Goal: Communication & Community: Answer question/provide support

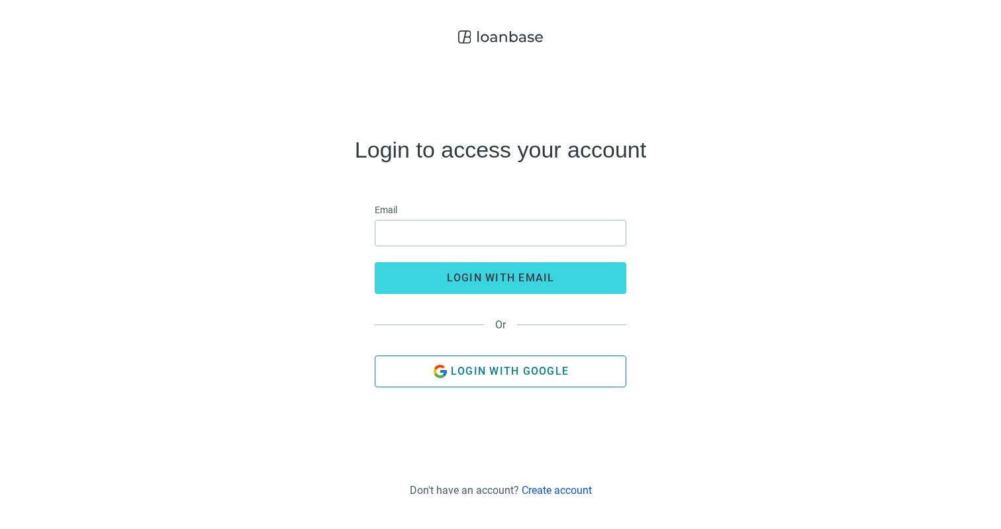
click at [486, 371] on span "Login with Google" at bounding box center [510, 371] width 118 height 13
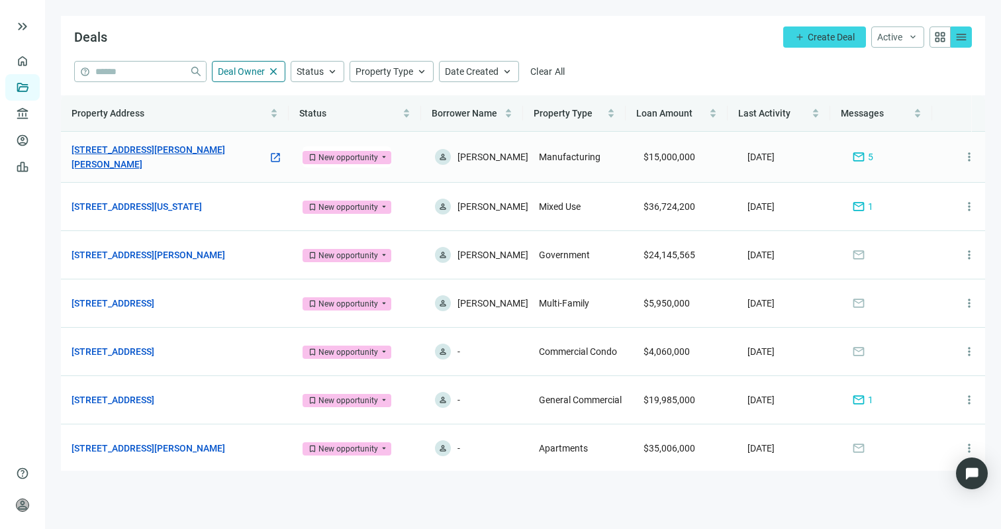
click at [190, 150] on link "[STREET_ADDRESS][PERSON_NAME][PERSON_NAME]" at bounding box center [169, 156] width 197 height 29
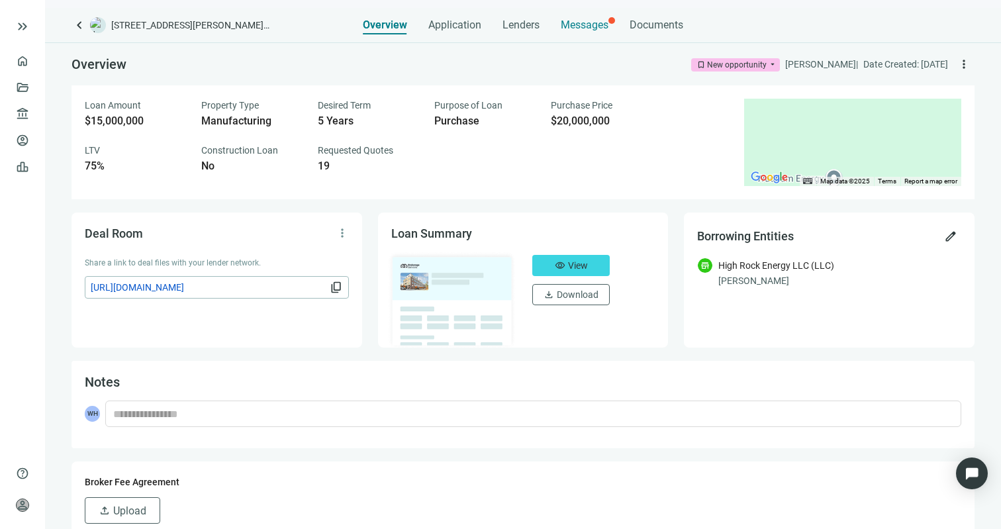
click at [596, 19] on div "Messages" at bounding box center [585, 21] width 48 height 26
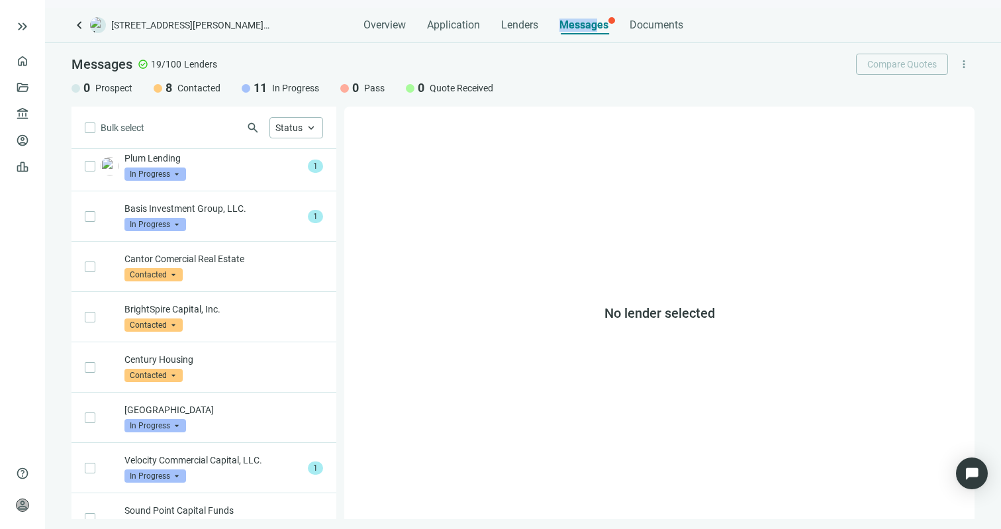
scroll to position [422, 0]
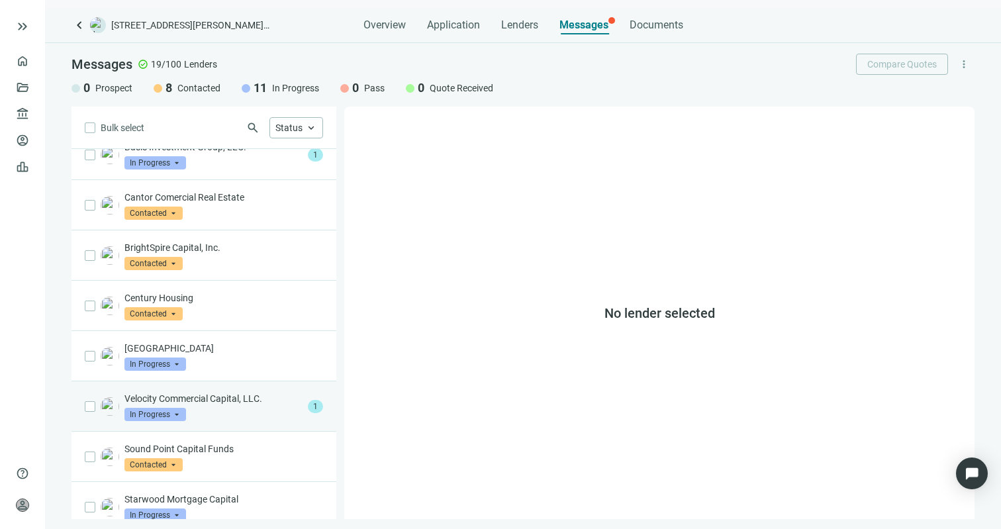
click at [242, 406] on div "Velocity Commercial Capital, LLC. In Progress arrow_drop_down" at bounding box center [213, 406] width 178 height 29
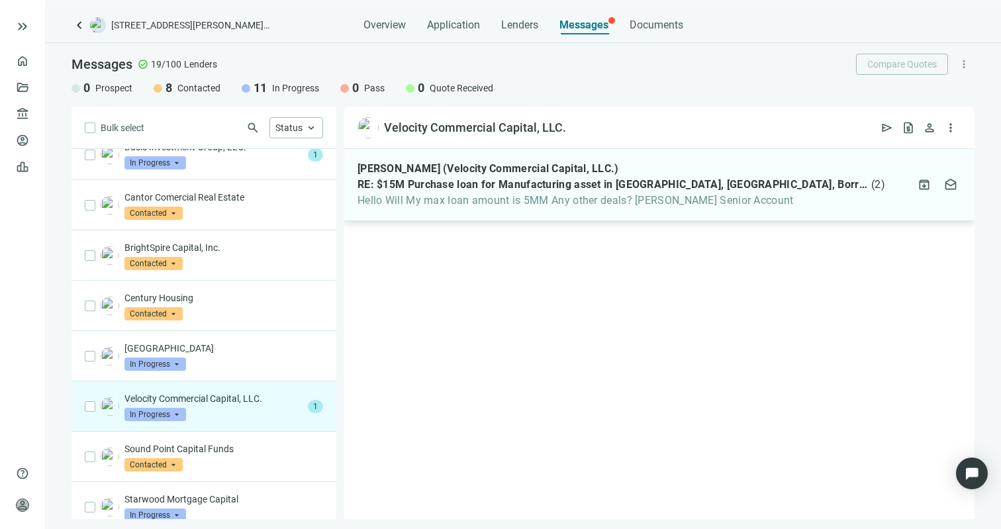
click at [445, 206] on span "Hello Will My max loan amount is 5MM Any other deals? [PERSON_NAME] Senior Acco…" at bounding box center [620, 200] width 527 height 13
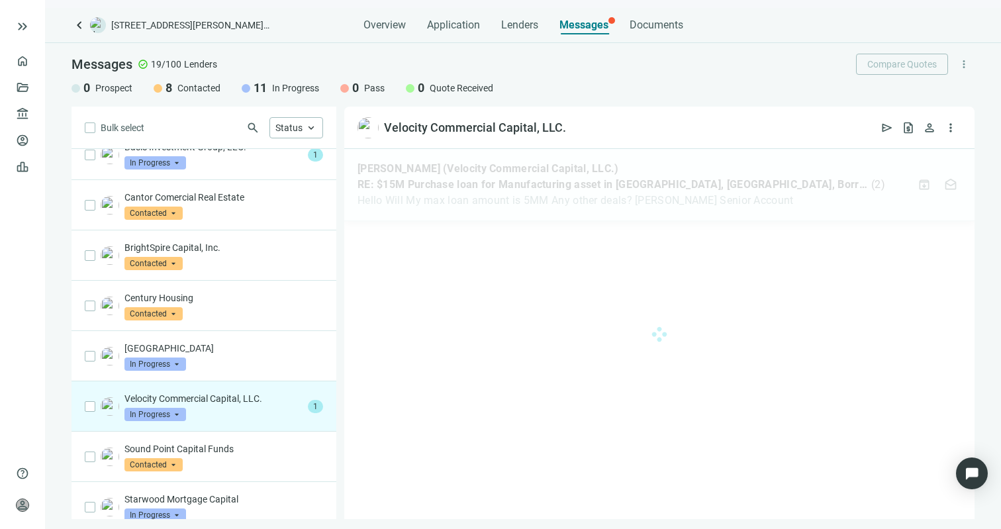
click at [445, 206] on div at bounding box center [659, 334] width 630 height 370
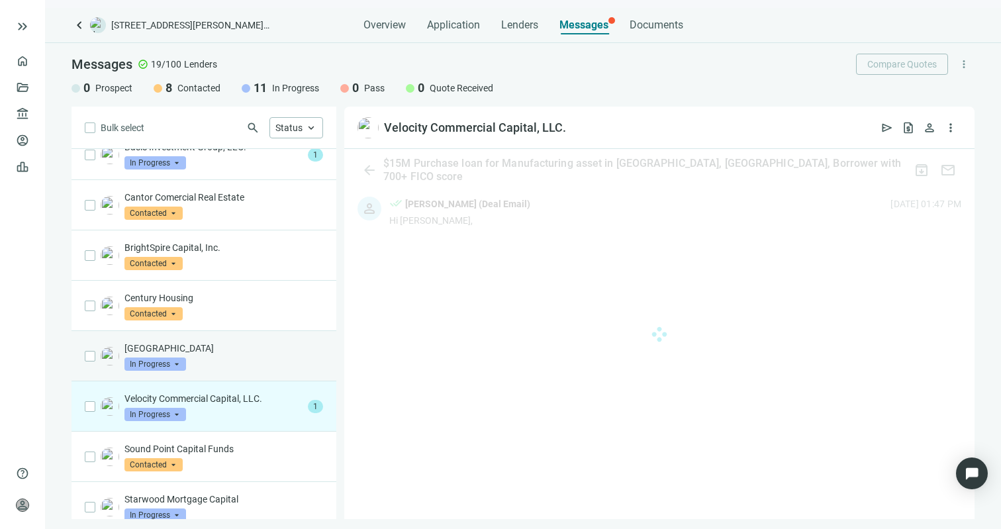
click at [236, 351] on p "[GEOGRAPHIC_DATA]" at bounding box center [223, 347] width 199 height 13
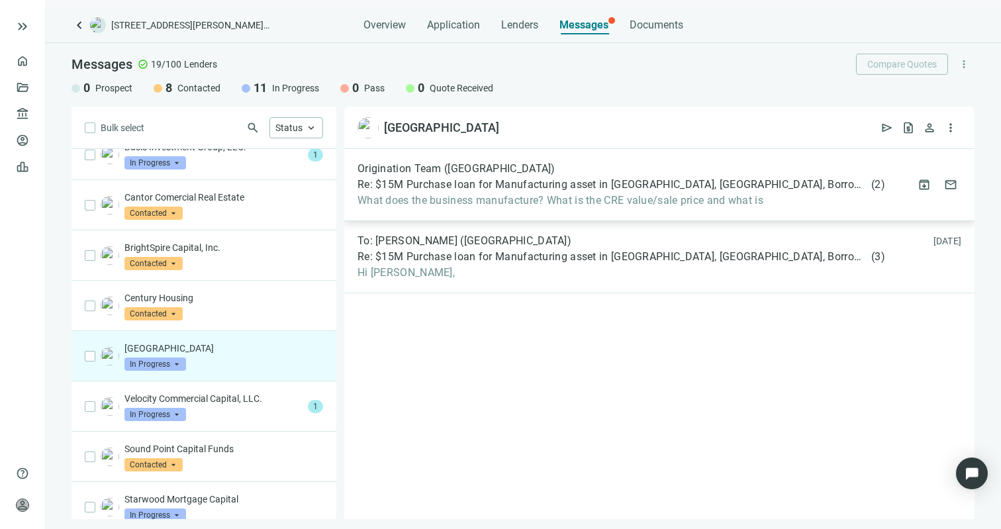
click at [456, 196] on span "What does the business manufacture? What is the CRE value/sale price and what is" at bounding box center [620, 200] width 527 height 13
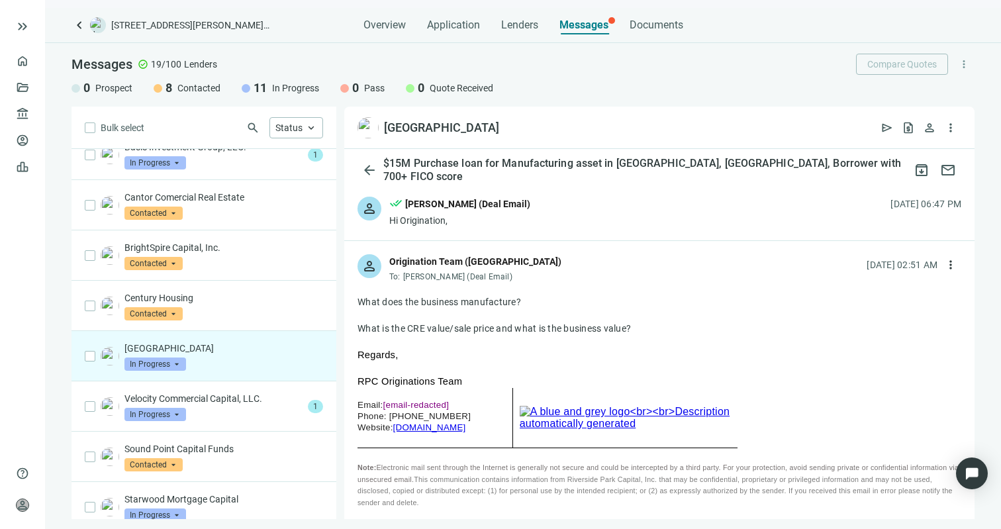
drag, startPoint x: 408, startPoint y: 328, endPoint x: 449, endPoint y: 330, distance: 41.8
click at [449, 330] on div "What is the CRE value/sale price and what is the business value?" at bounding box center [659, 328] width 604 height 13
click at [424, 29] on div "Overview Application Lenders Messages Documents" at bounding box center [523, 21] width 320 height 26
click at [439, 24] on span "Application" at bounding box center [453, 25] width 53 height 13
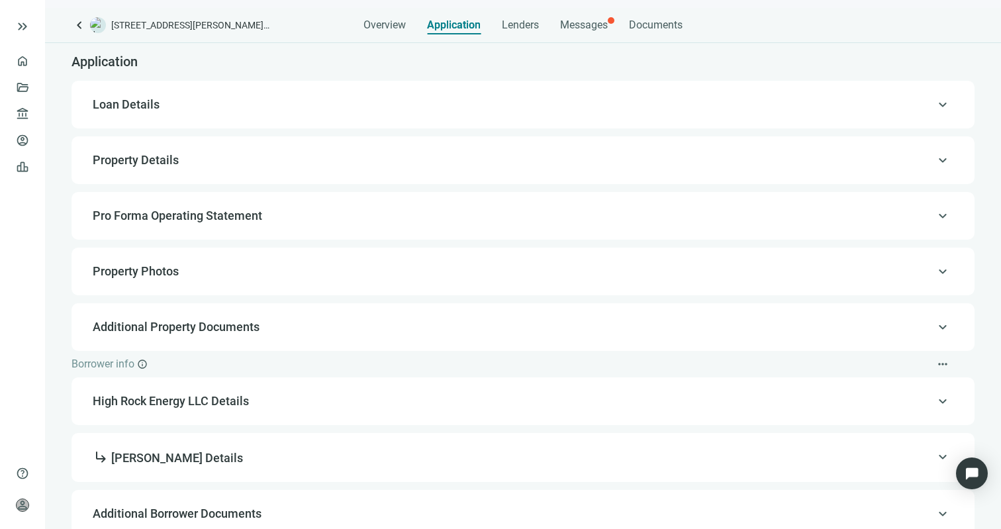
click at [235, 108] on span "Loan Details" at bounding box center [522, 105] width 858 height 16
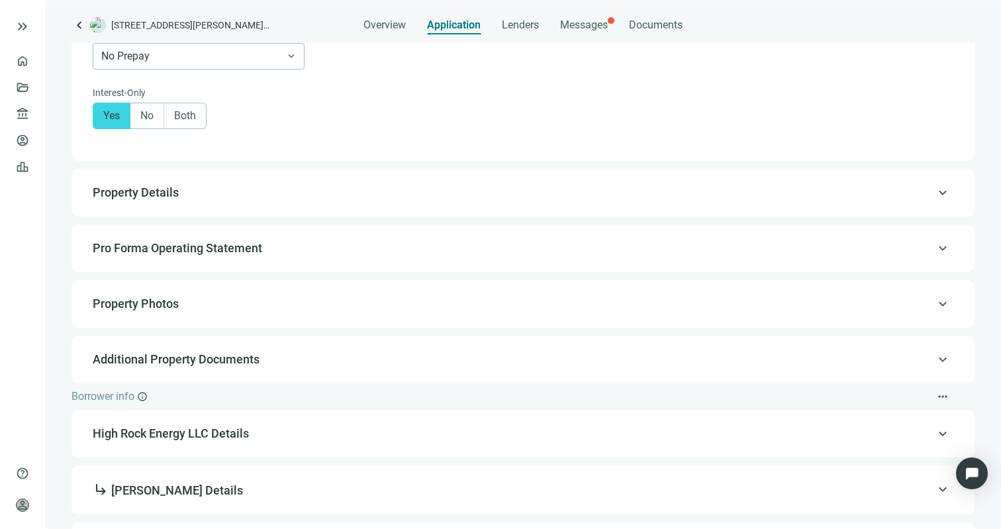
scroll to position [795, 0]
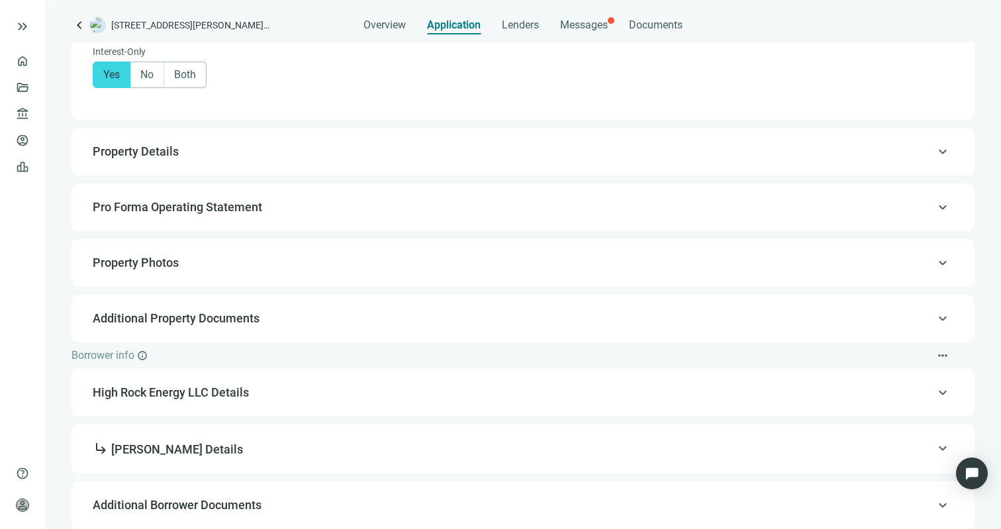
click at [279, 134] on div "keyboard_arrow_up Property Details" at bounding box center [522, 152] width 903 height 48
click at [362, 164] on div "keyboard_arrow_up Property Details" at bounding box center [523, 152] width 876 height 32
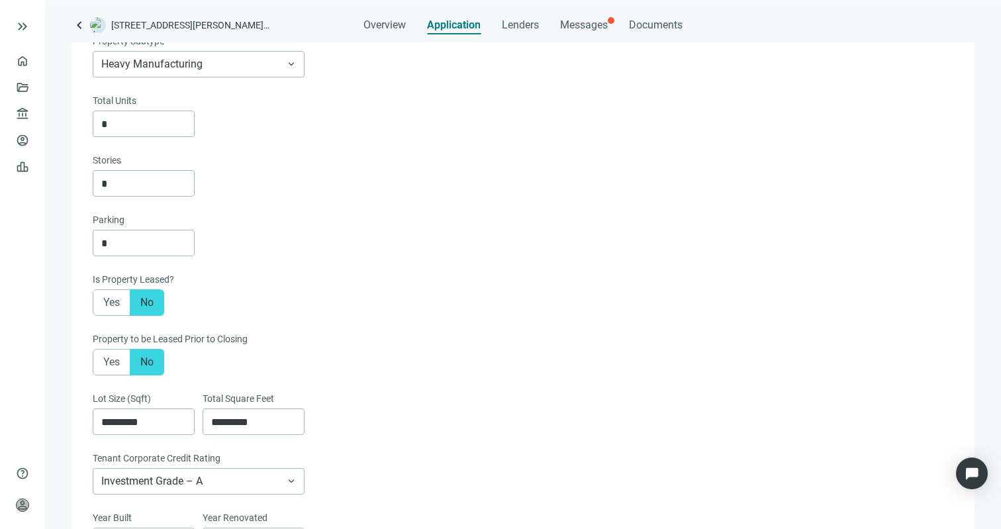
type textarea "**********"
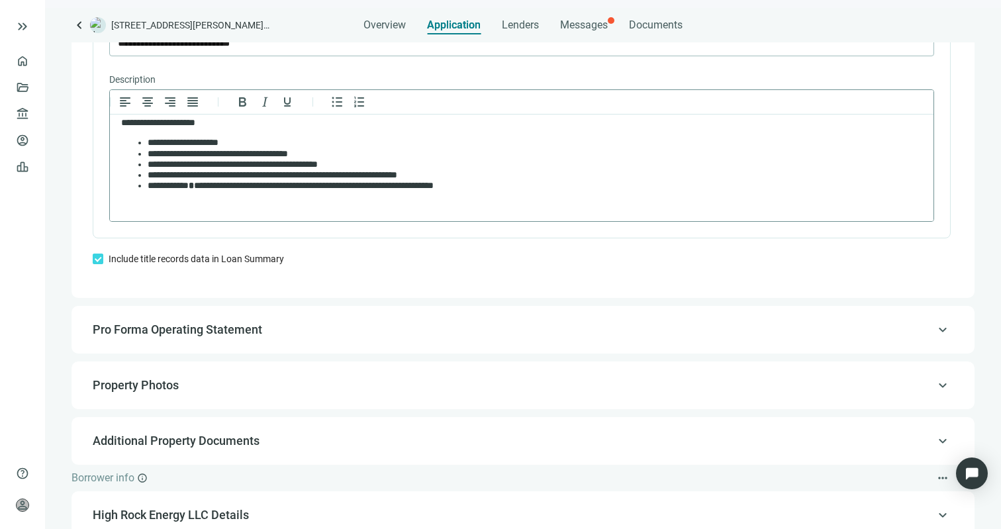
scroll to position [94, 0]
drag, startPoint x: 347, startPoint y: 329, endPoint x: 382, endPoint y: 300, distance: 46.1
click at [347, 329] on span "Pro Forma Operating Statement" at bounding box center [522, 330] width 858 height 16
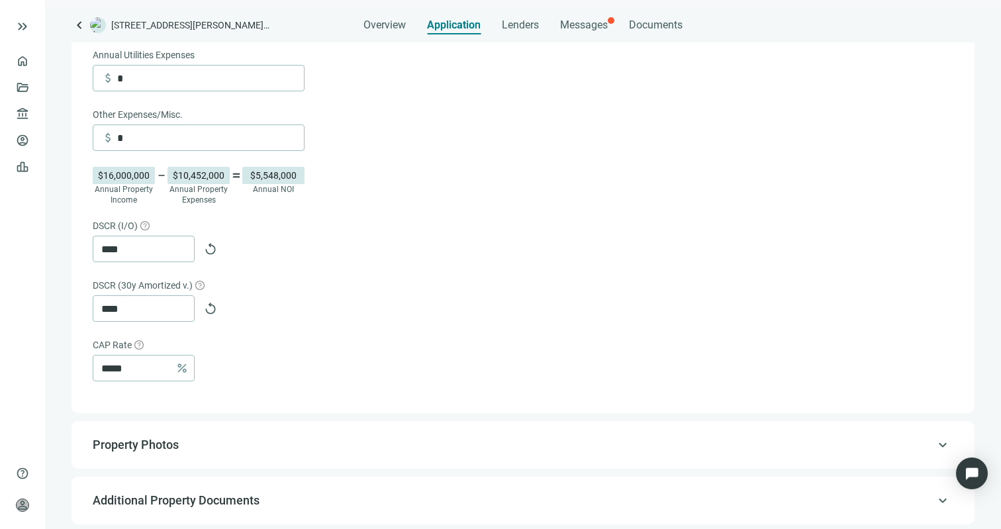
scroll to position [868, 0]
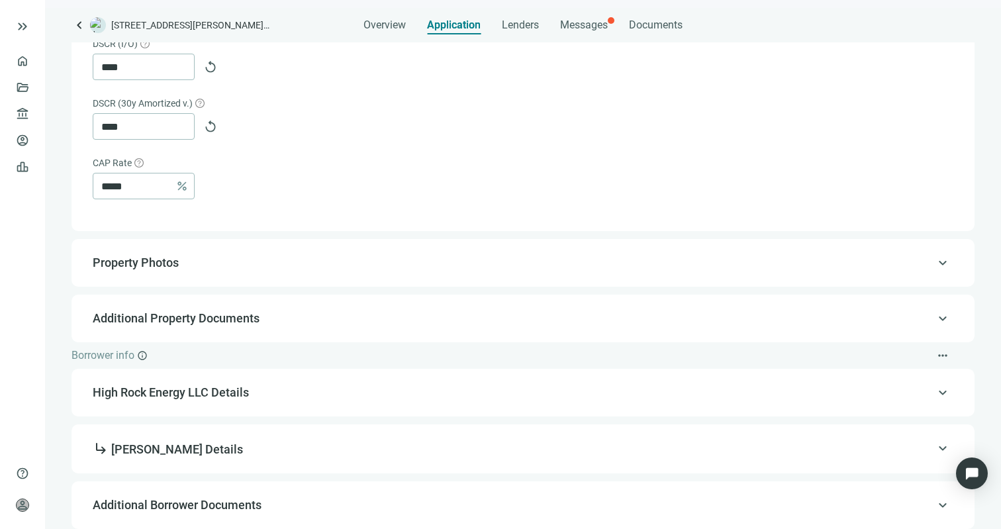
click at [316, 263] on span "Property Photos" at bounding box center [522, 263] width 858 height 16
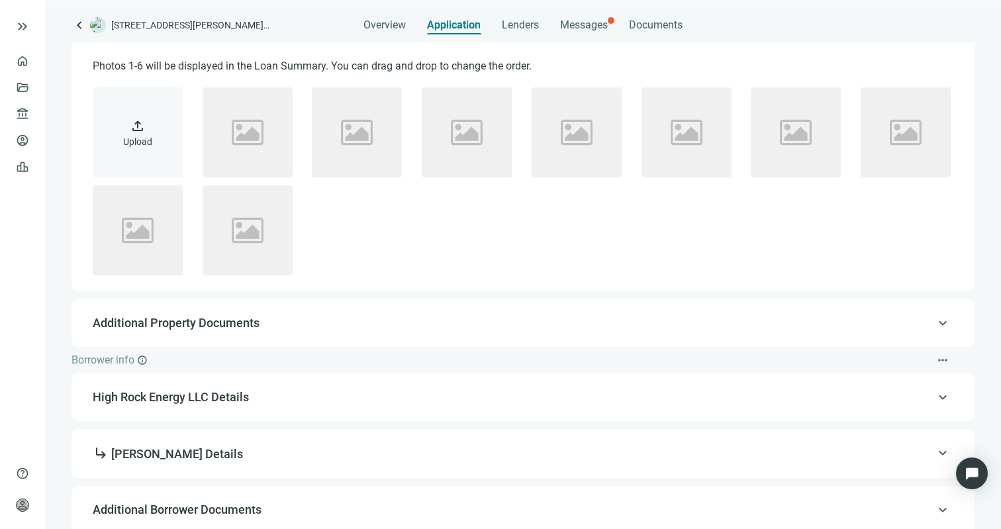
scroll to position [242, 0]
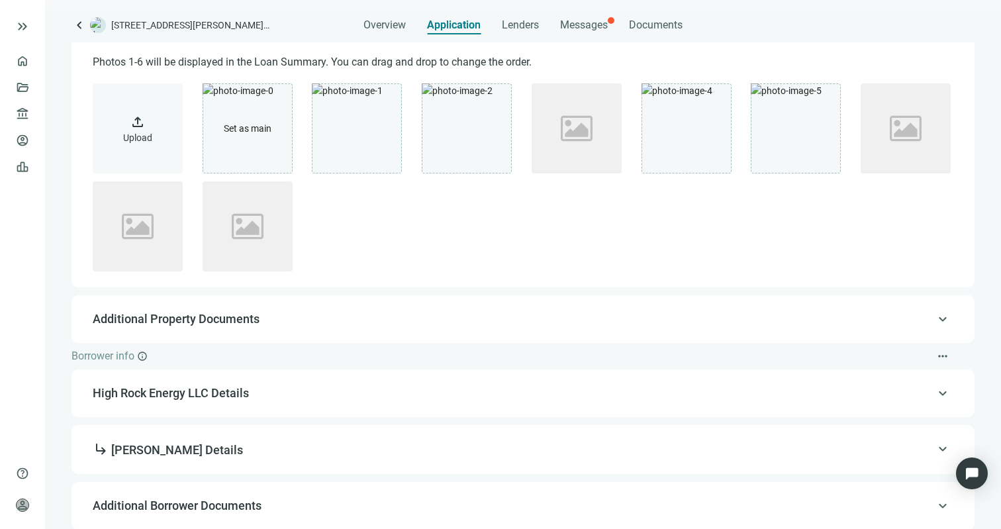
click at [300, 318] on span "Additional Property Documents" at bounding box center [522, 319] width 858 height 16
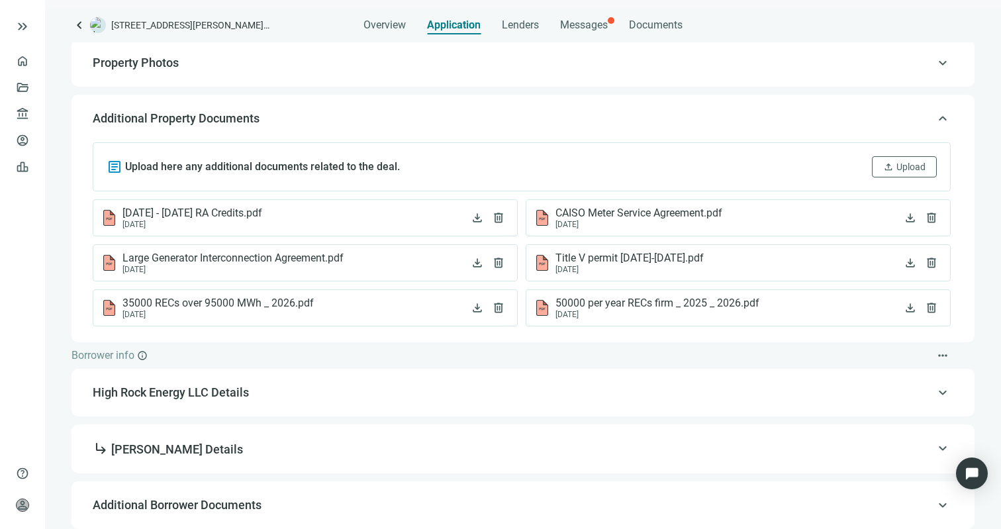
scroll to position [208, 0]
click at [315, 399] on span "High Rock Energy LLC Details" at bounding box center [522, 393] width 858 height 16
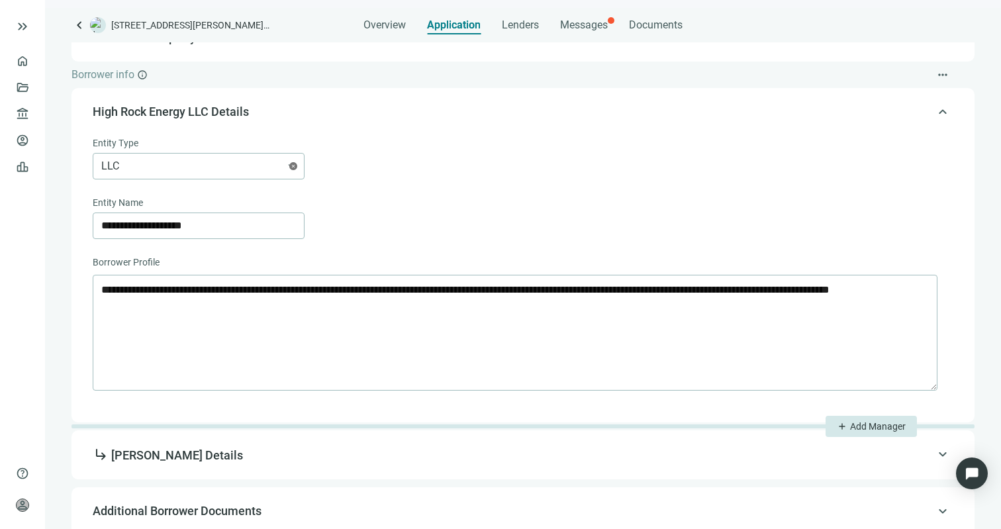
scroll to position [295, 0]
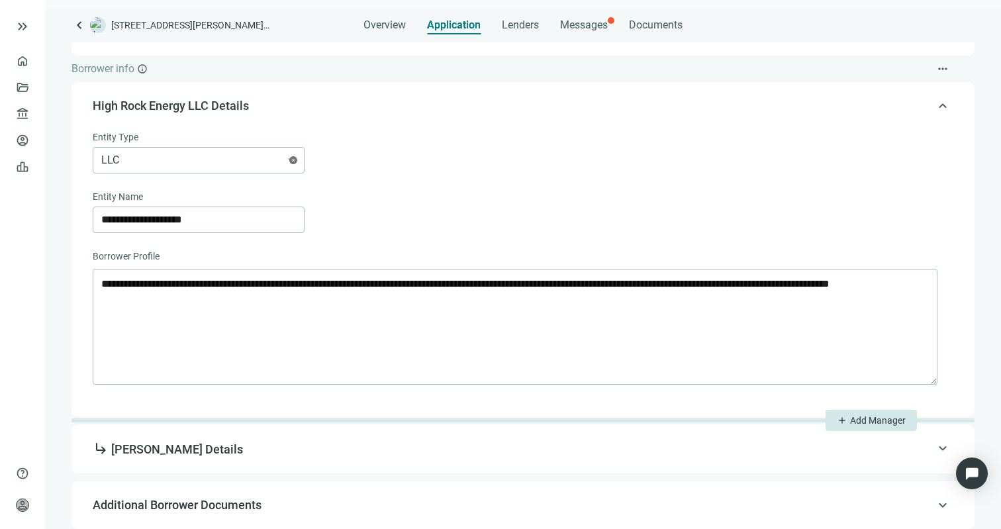
drag, startPoint x: 326, startPoint y: 445, endPoint x: 336, endPoint y: 438, distance: 12.3
click at [327, 445] on span "subdirectory_arrow_right [PERSON_NAME] Details" at bounding box center [522, 448] width 858 height 17
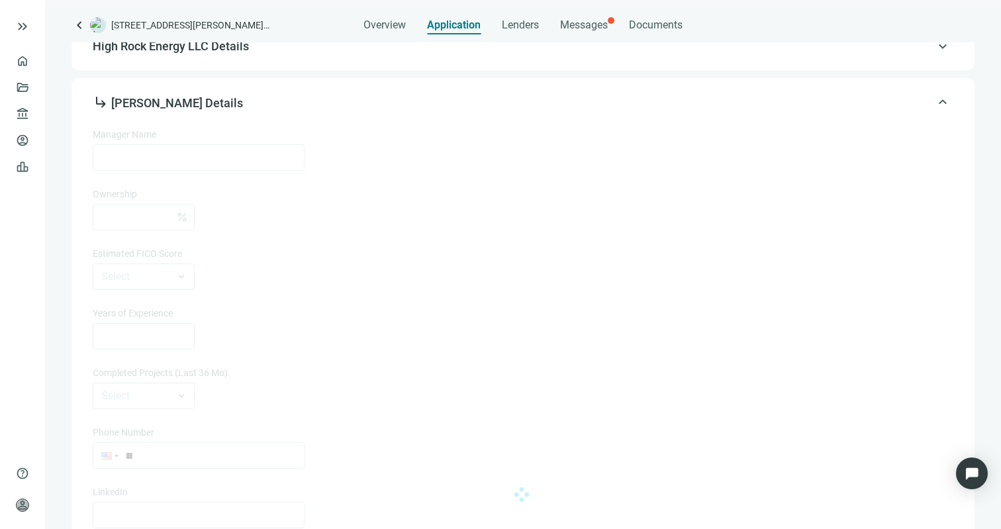
type input "**********"
type input "**"
type input "**********"
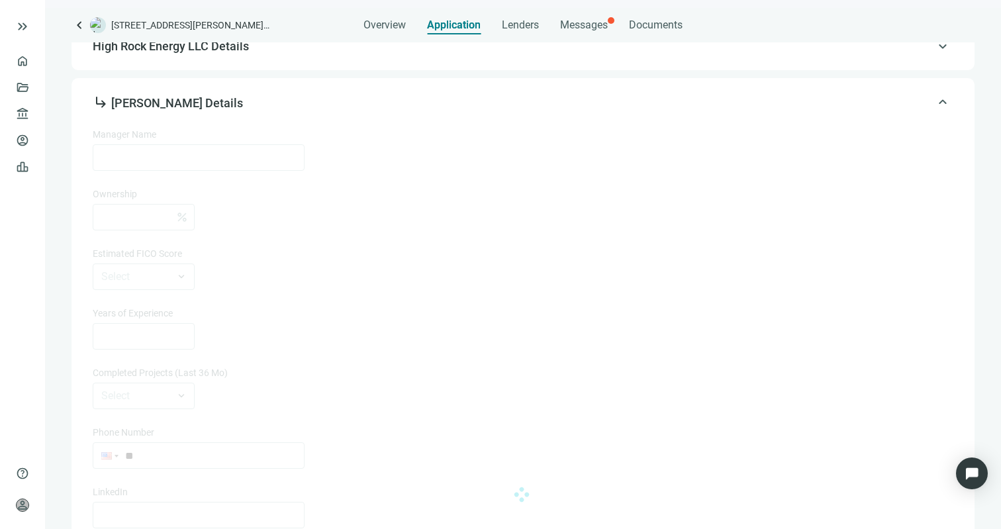
type input "******"
type input "*********"
type input "*******"
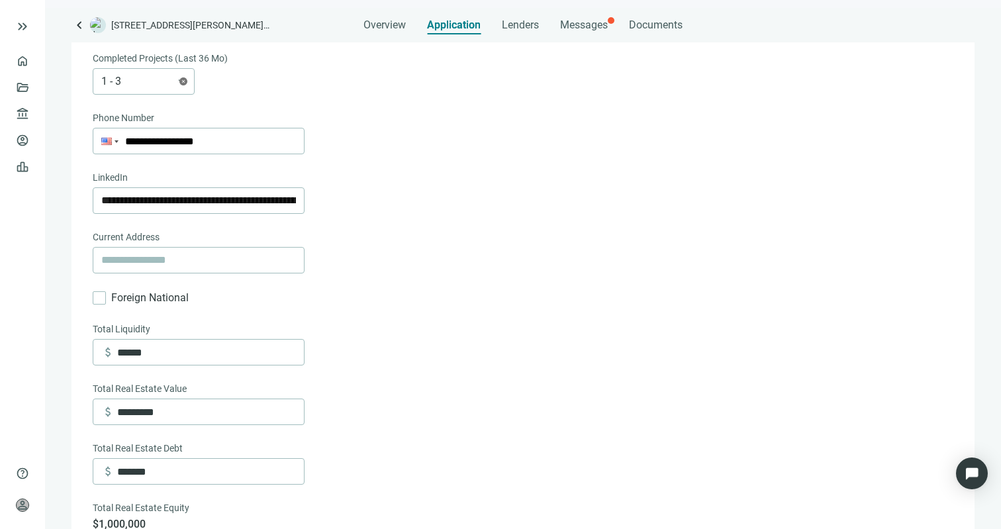
scroll to position [725, 0]
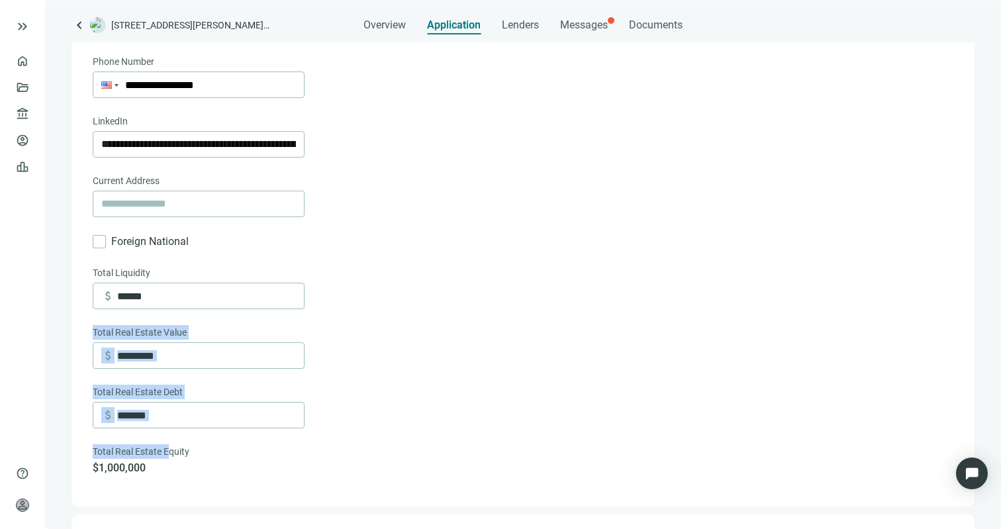
drag, startPoint x: 392, startPoint y: 291, endPoint x: 158, endPoint y: 477, distance: 299.1
click at [161, 468] on div "**********" at bounding box center [522, 115] width 858 height 718
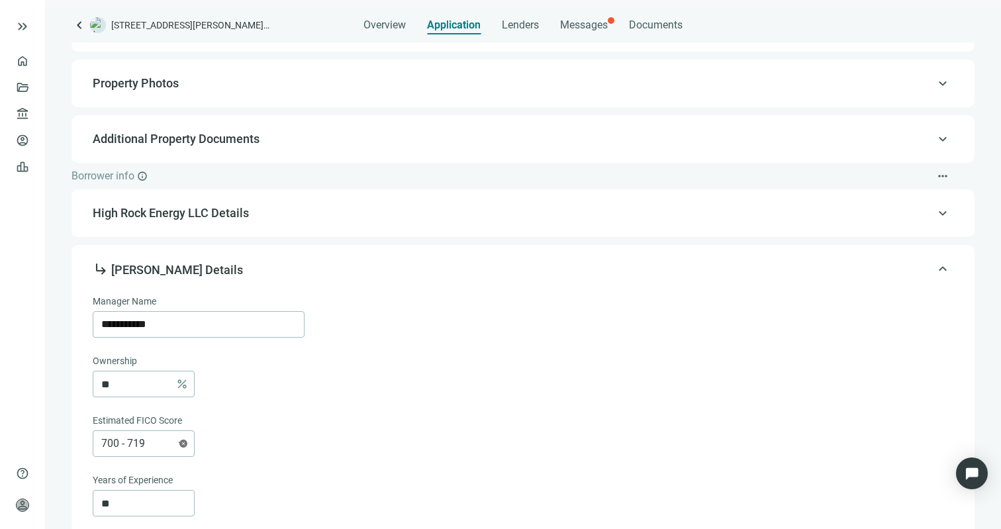
scroll to position [179, 0]
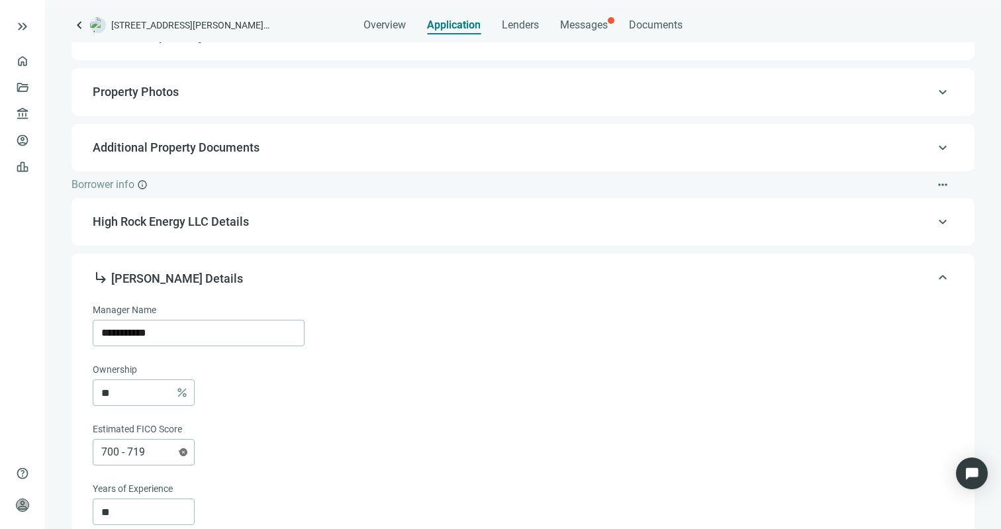
click at [914, 220] on span "High Rock Energy LLC Details" at bounding box center [522, 222] width 858 height 16
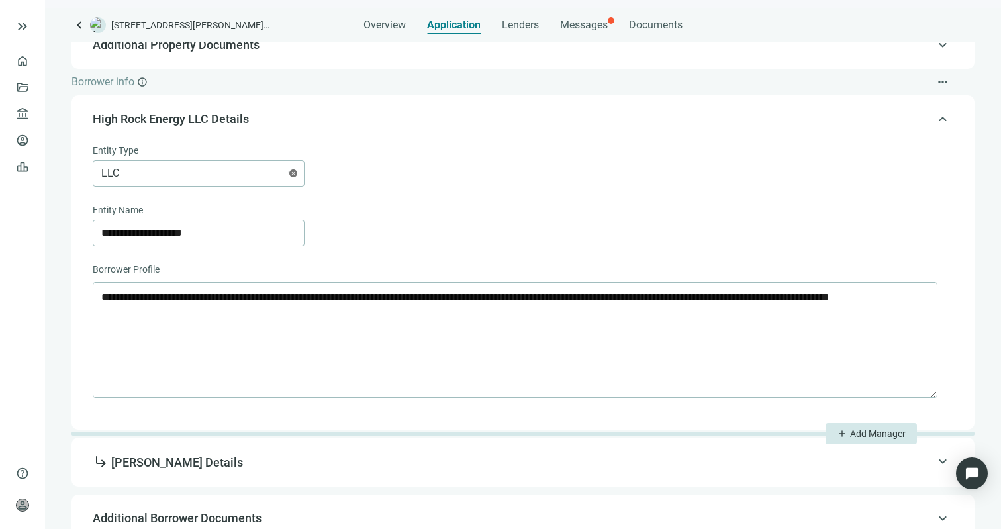
scroll to position [295, 0]
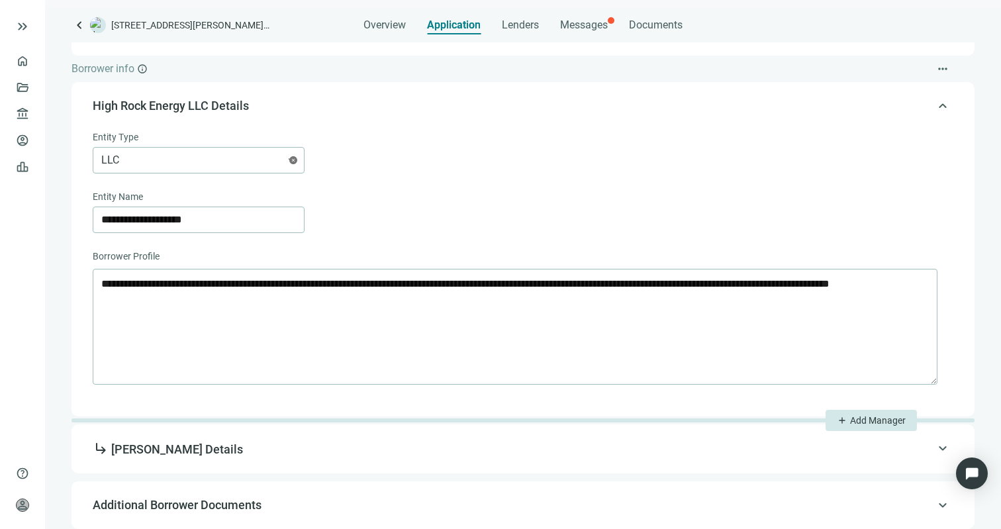
click at [938, 109] on div "keyboard_arrow_up High Rock Energy LLC Details" at bounding box center [523, 106] width 876 height 32
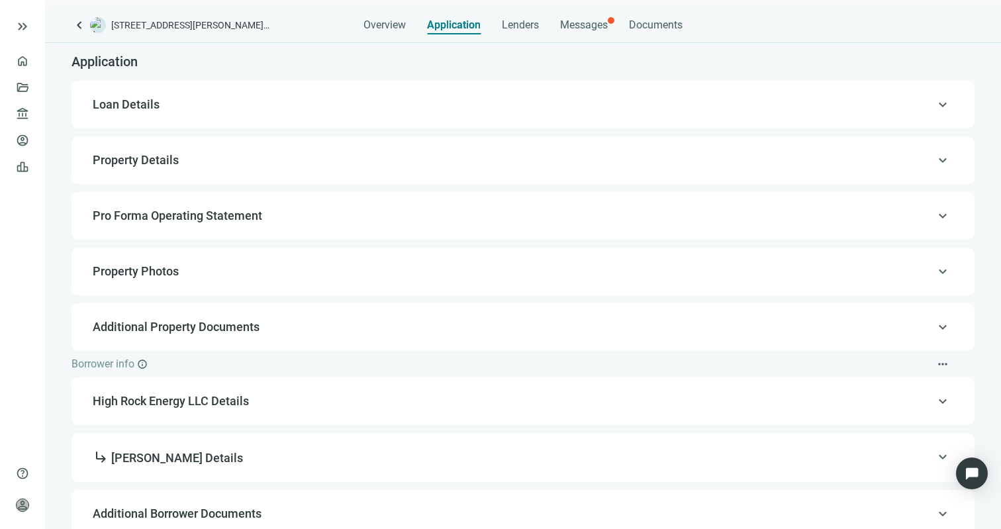
scroll to position [8, 0]
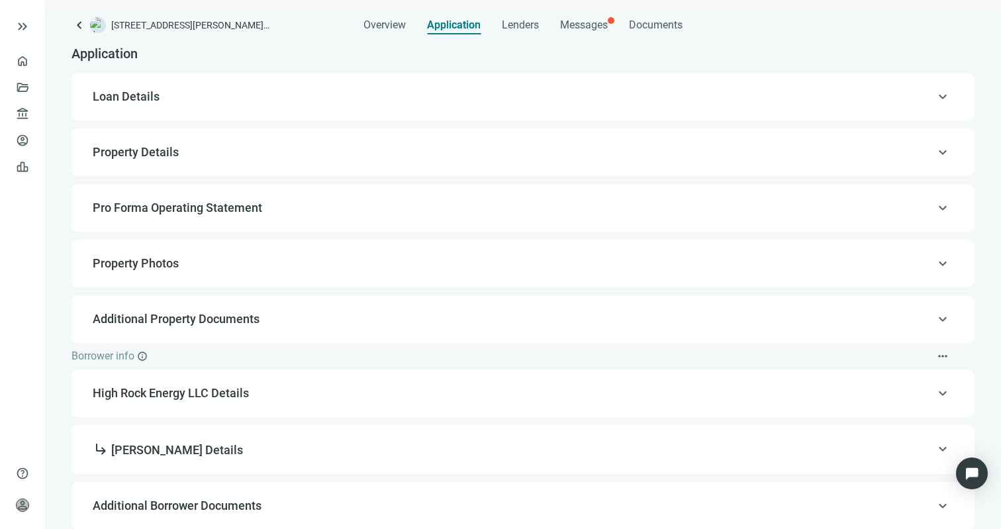
click at [934, 449] on span "keyboard_arrow_up" at bounding box center [942, 449] width 16 height 0
type input "**********"
type input "**"
type input "**********"
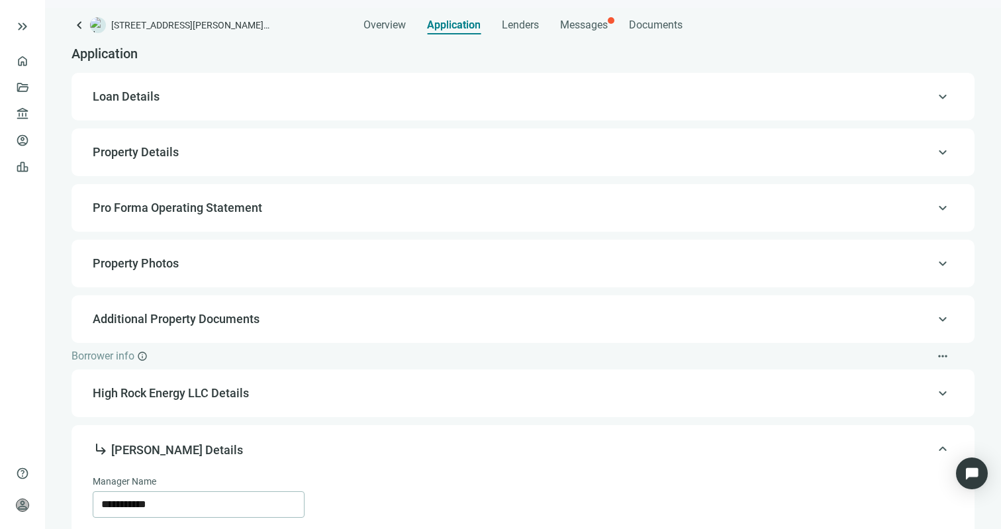
type input "**********"
type input "******"
type input "*********"
type input "*******"
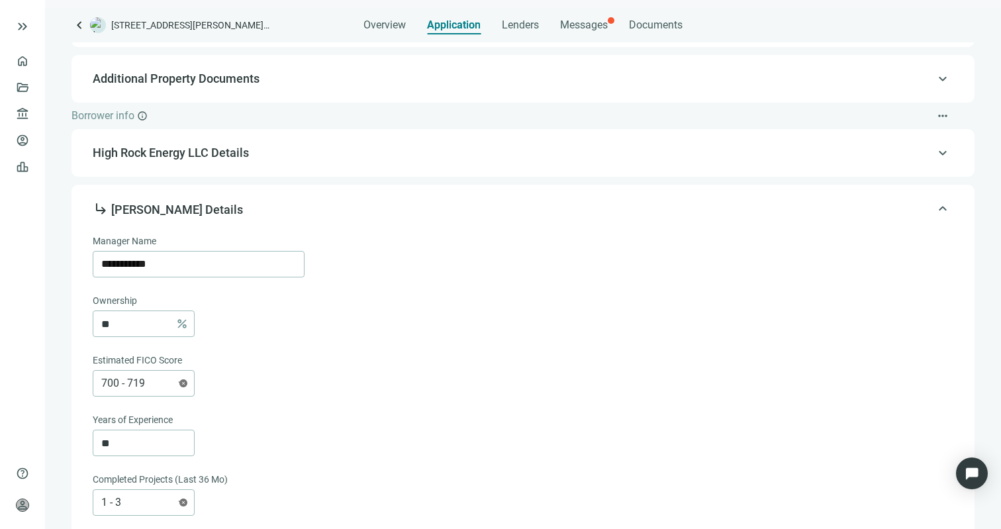
scroll to position [204, 0]
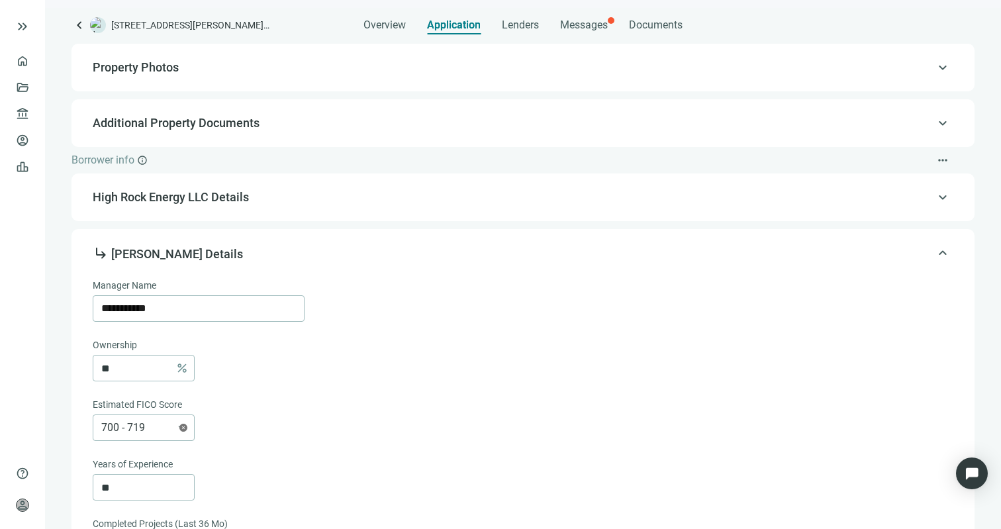
click at [934, 197] on span "keyboard_arrow_up" at bounding box center [942, 197] width 16 height 0
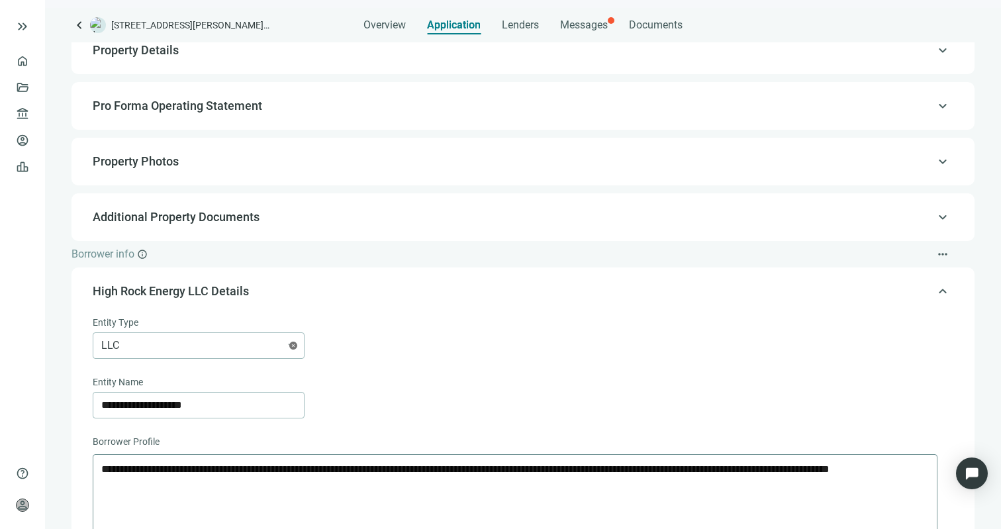
scroll to position [17, 0]
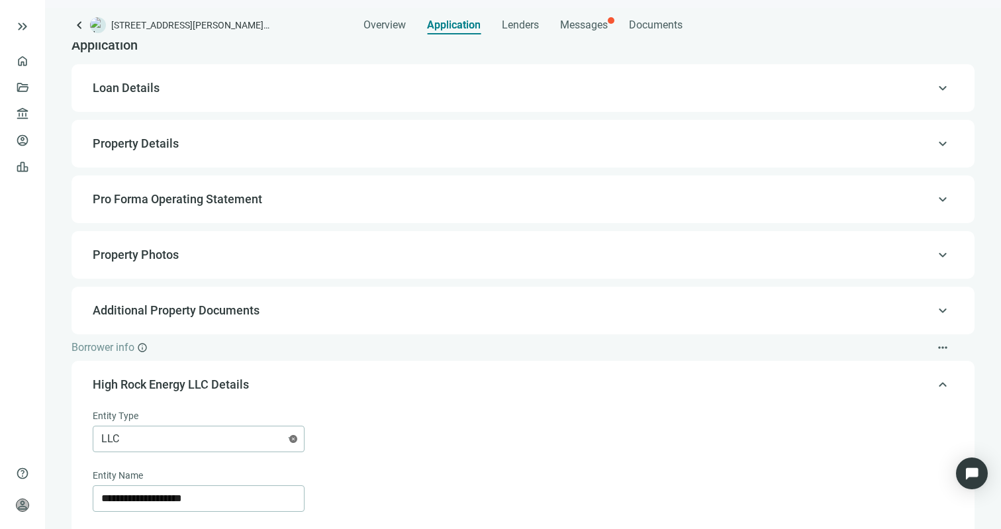
click at [934, 255] on span "keyboard_arrow_up" at bounding box center [942, 255] width 16 height 0
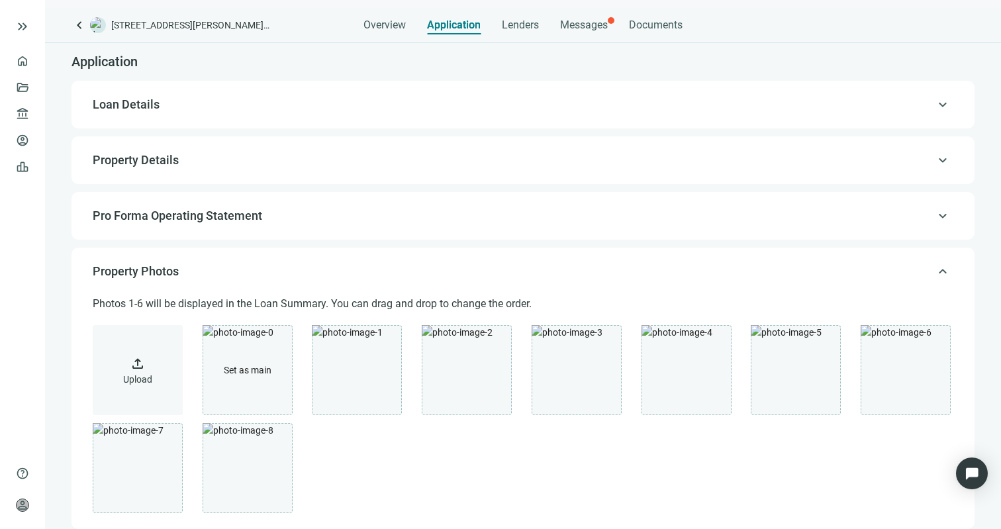
click at [934, 216] on span "keyboard_arrow_up" at bounding box center [942, 216] width 16 height 0
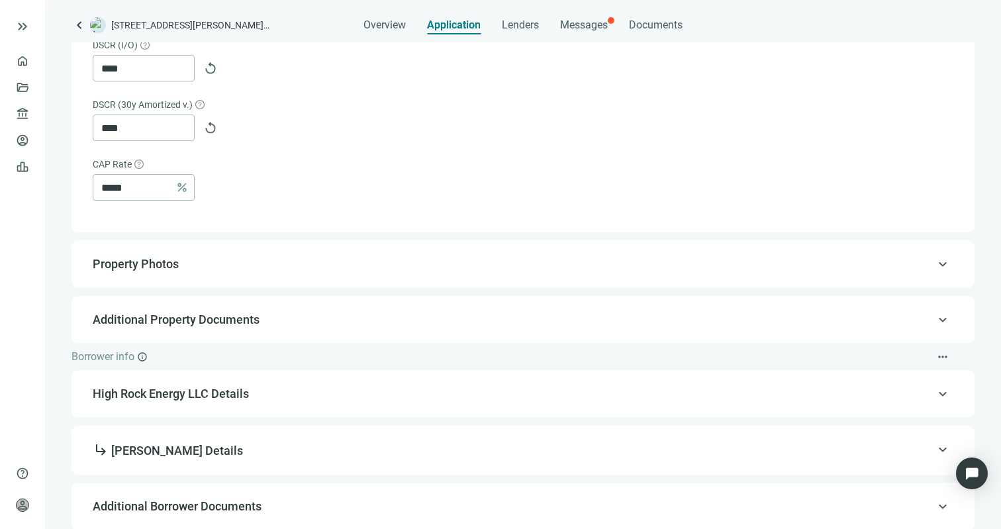
scroll to position [868, 0]
click at [934, 505] on span "keyboard_arrow_up" at bounding box center [942, 505] width 16 height 0
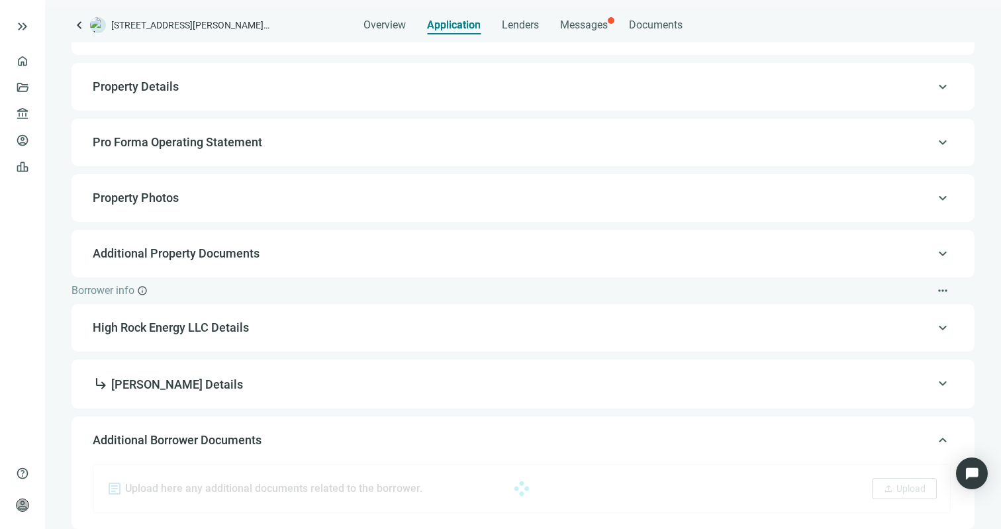
scroll to position [73, 0]
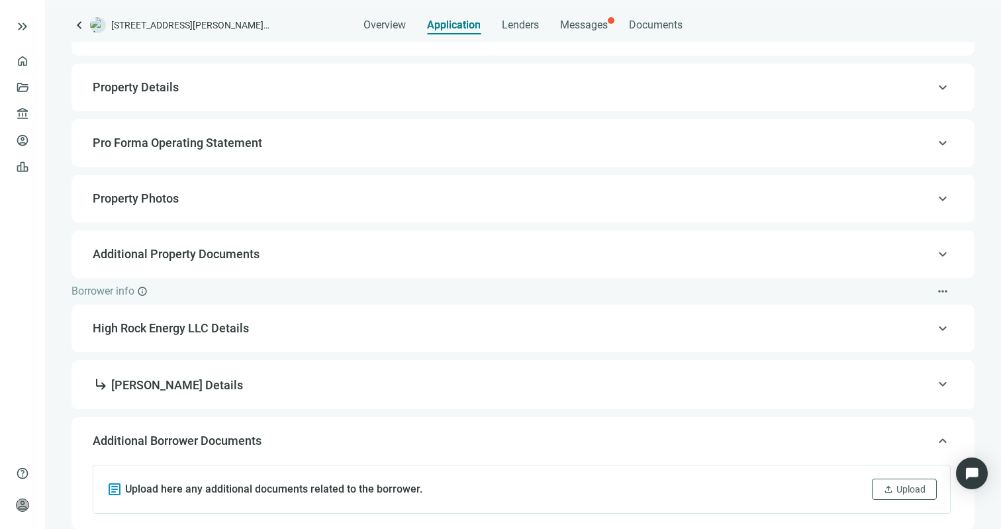
click at [934, 384] on span "keyboard_arrow_up" at bounding box center [942, 384] width 16 height 0
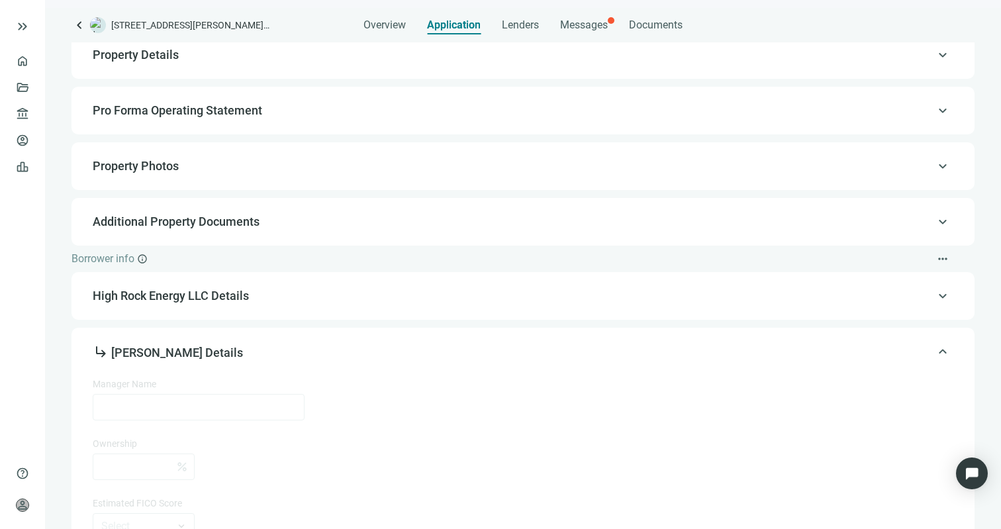
type input "**********"
type input "**"
type input "**********"
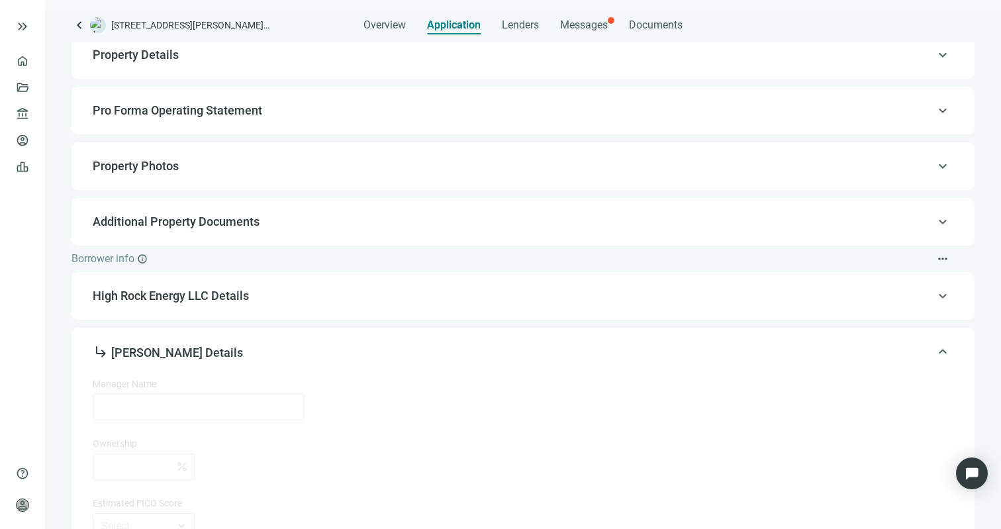
type input "******"
type input "*********"
type input "*******"
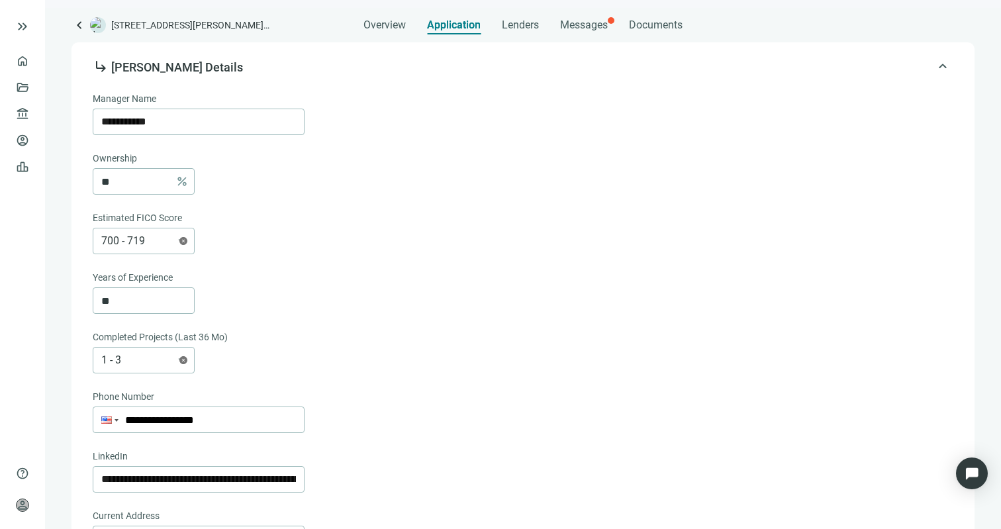
scroll to position [181, 0]
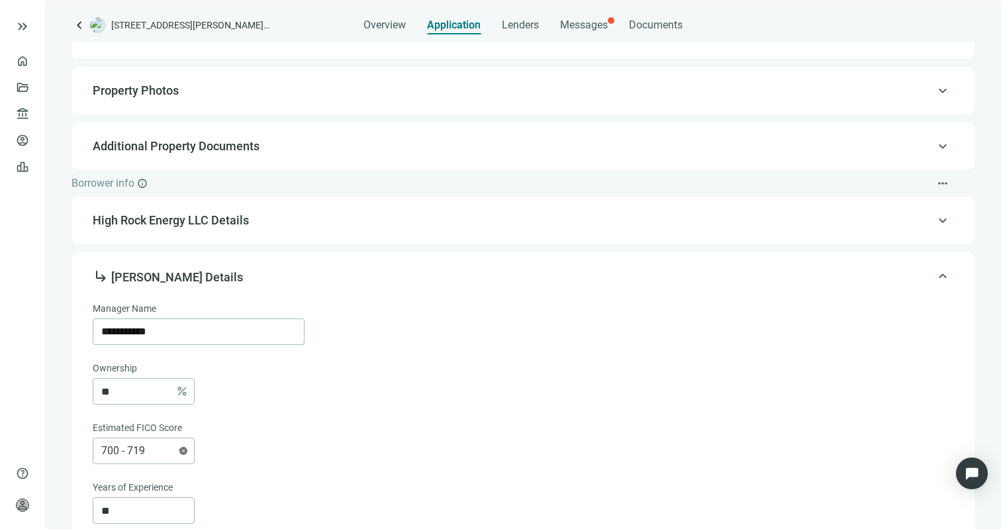
click at [934, 220] on span "keyboard_arrow_up" at bounding box center [942, 220] width 16 height 0
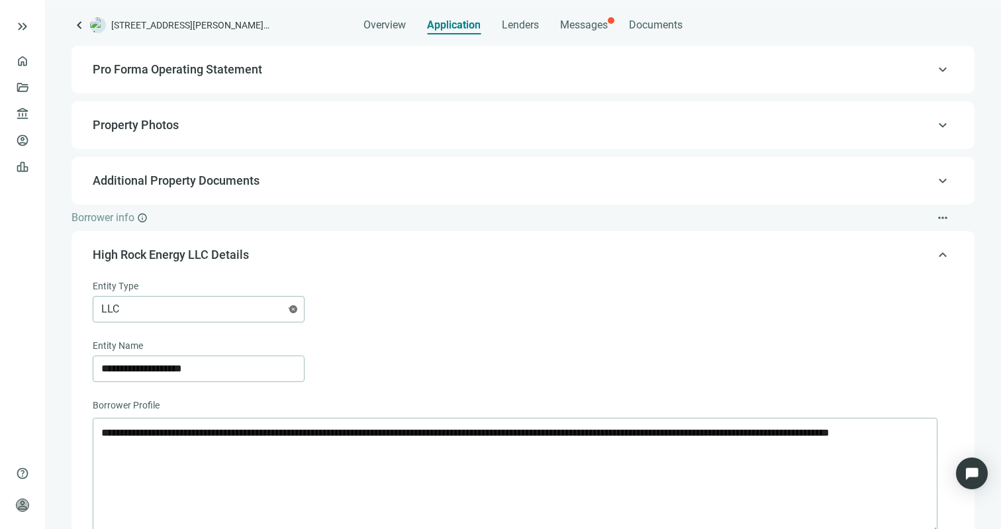
scroll to position [96, 0]
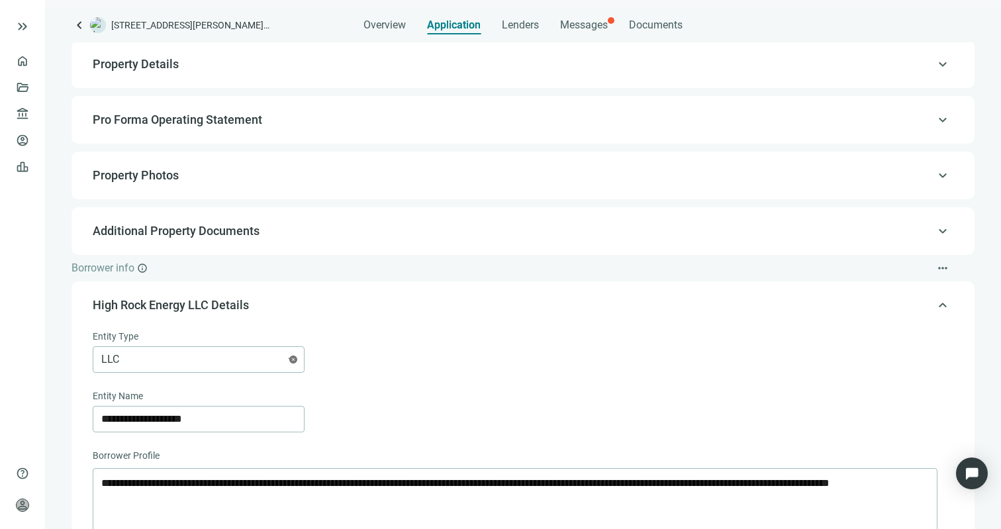
click at [924, 218] on div "keyboard_arrow_up Additional Property Documents" at bounding box center [523, 231] width 876 height 32
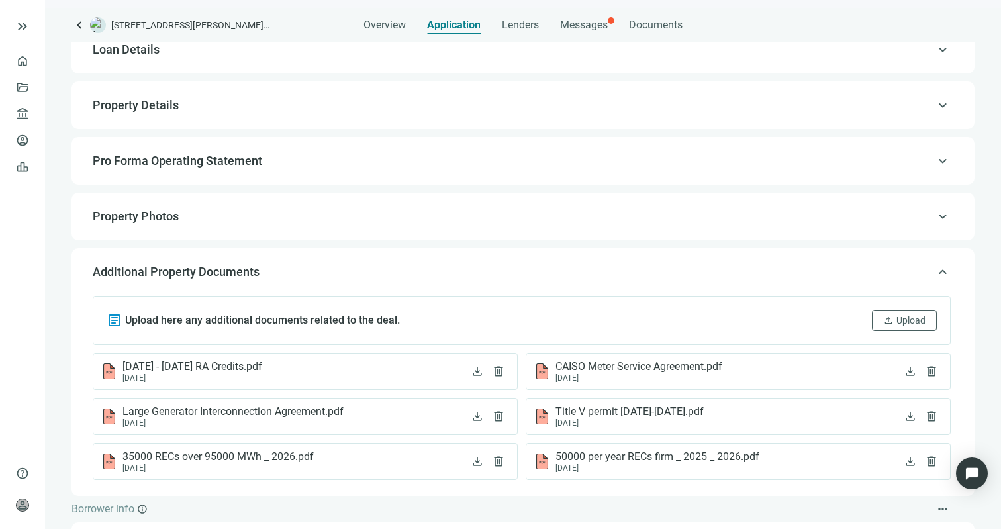
scroll to position [30, 0]
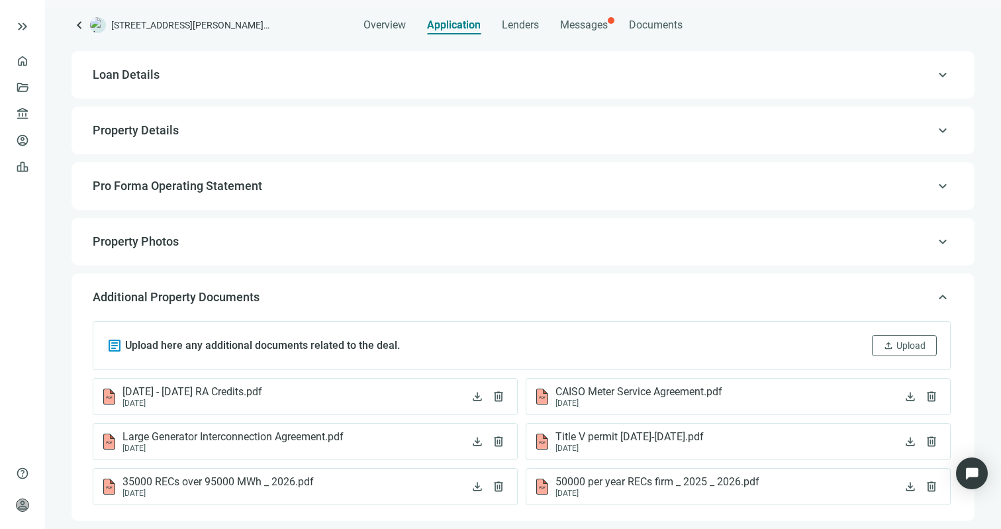
click at [922, 258] on div "keyboard_arrow_up Property Photos Photos 1-6 will be displayed in the Loan Summ…" at bounding box center [522, 242] width 903 height 48
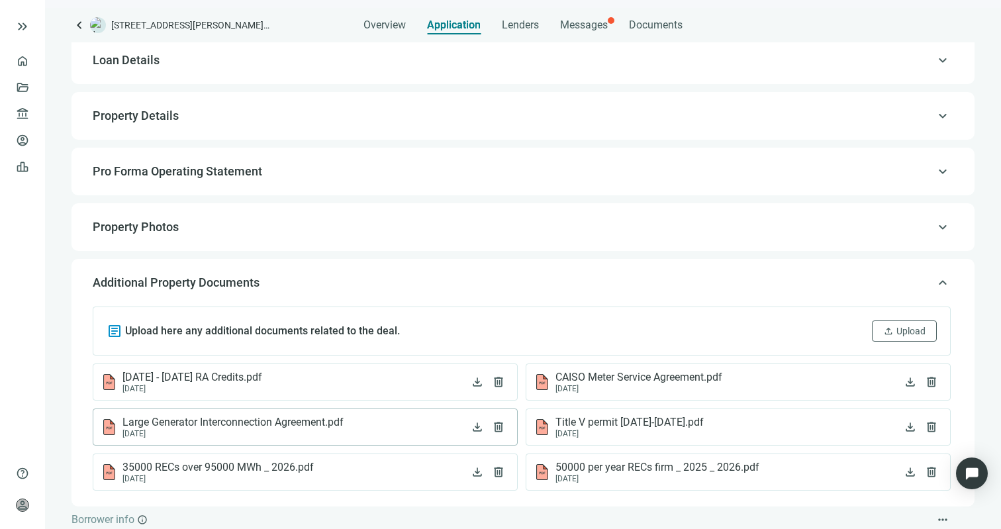
scroll to position [0, 0]
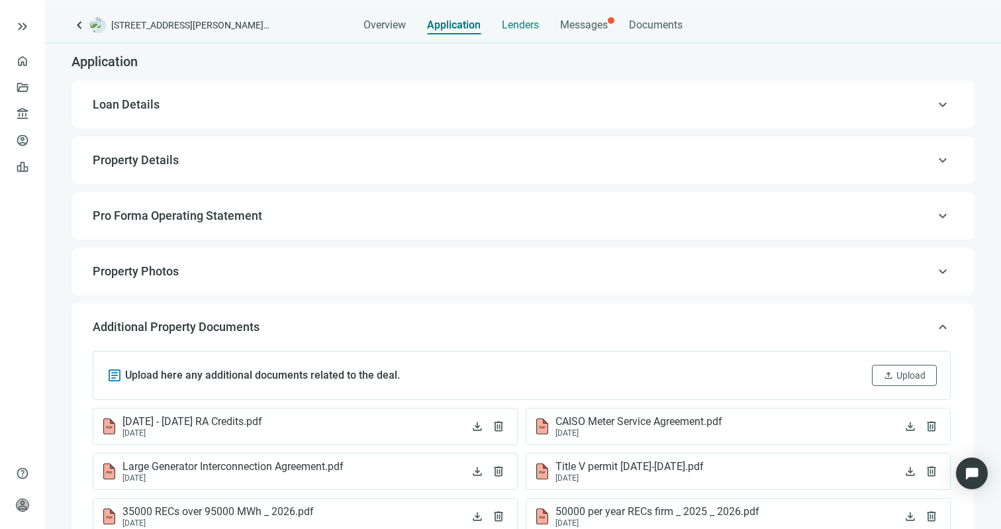
click at [521, 27] on span "Lenders" at bounding box center [520, 25] width 37 height 13
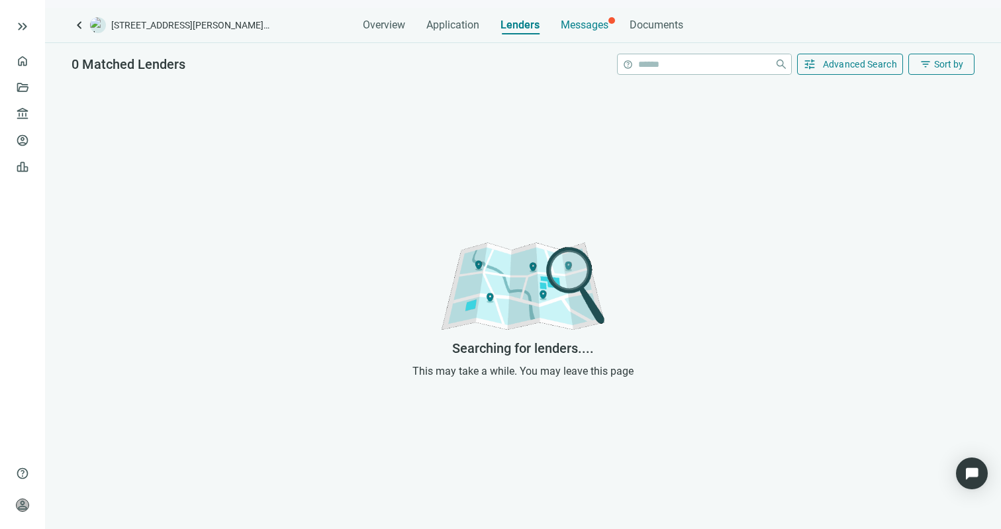
click at [582, 26] on span "Messages" at bounding box center [585, 25] width 48 height 13
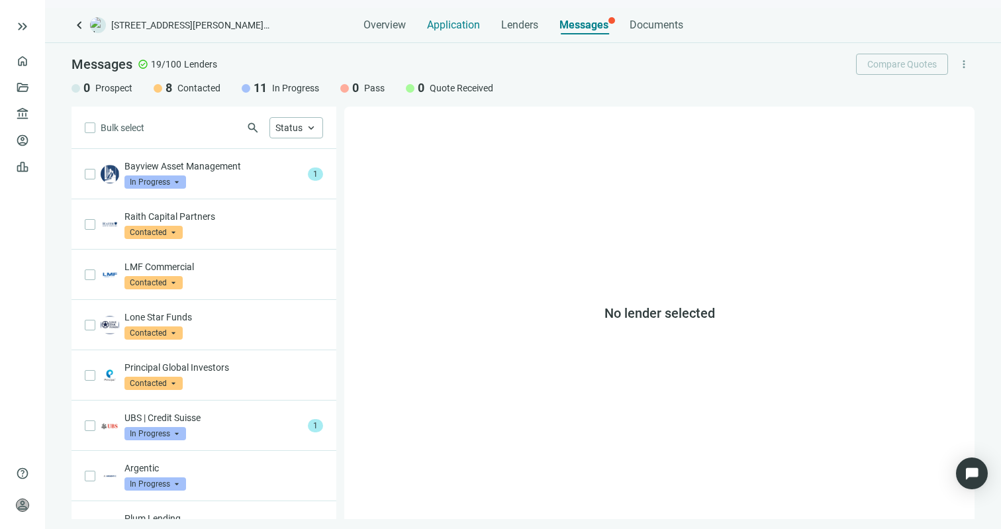
click at [454, 30] on span "Application" at bounding box center [453, 25] width 53 height 13
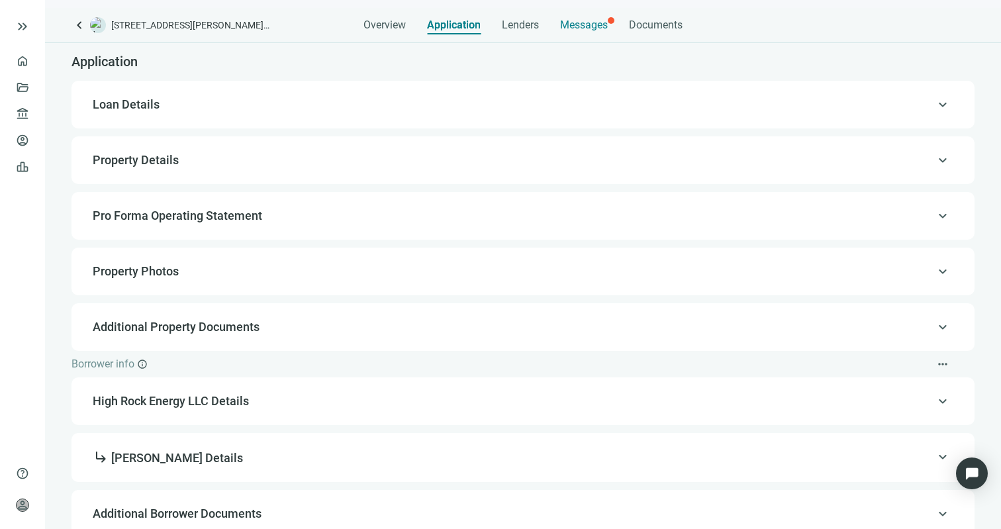
click at [580, 24] on span "Messages" at bounding box center [584, 25] width 48 height 13
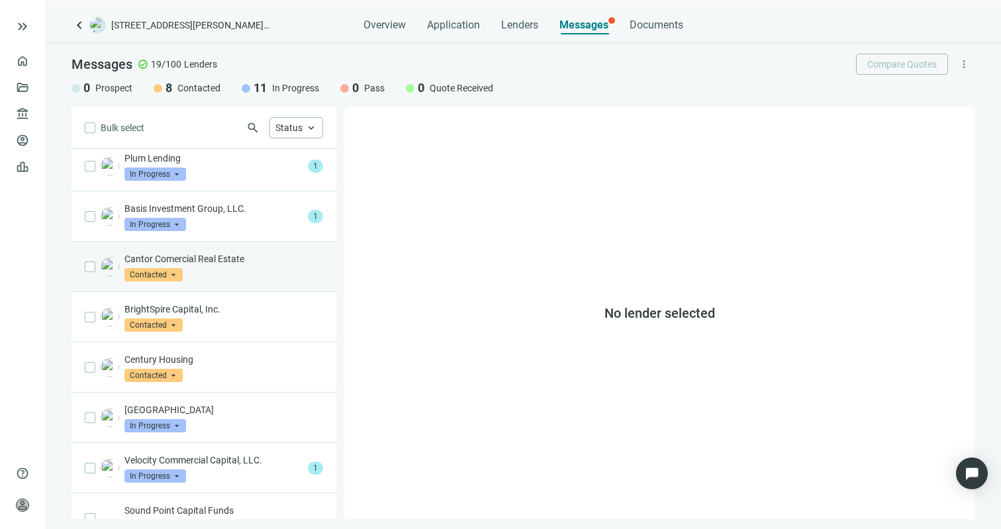
scroll to position [449, 0]
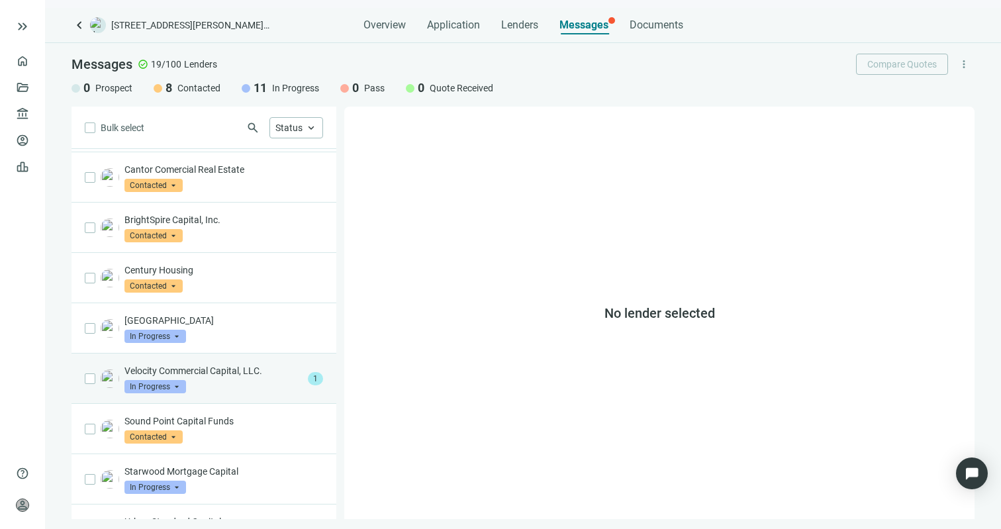
click at [249, 393] on div "Velocity Commercial Capital, LLC. In Progress arrow_drop_down 1" at bounding box center [203, 378] width 265 height 50
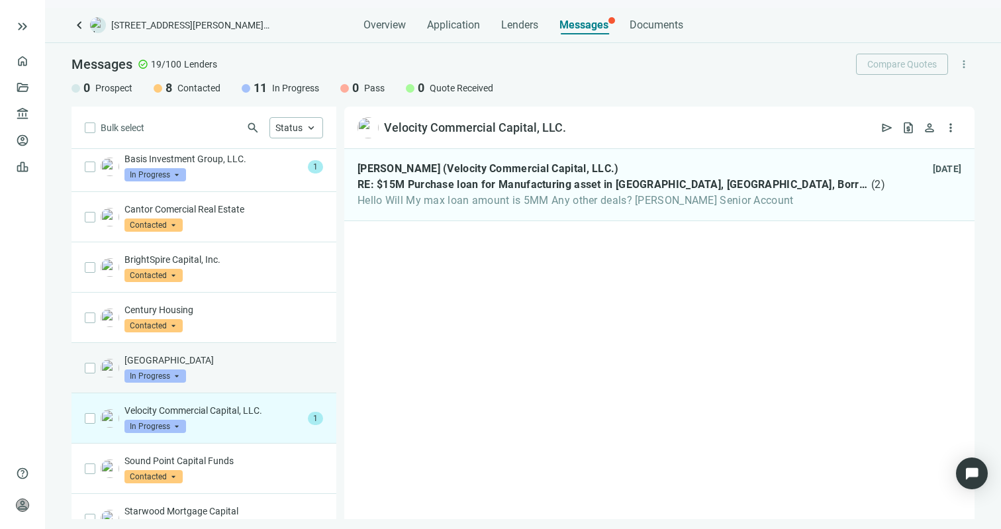
scroll to position [314, 0]
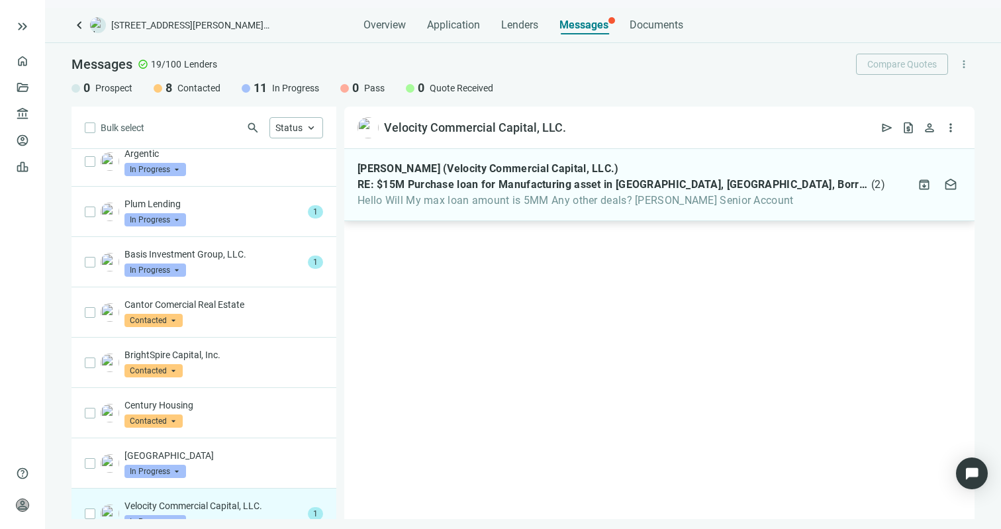
click at [445, 190] on span "RE: $15M Purchase loan for Manufacturing asset in [GEOGRAPHIC_DATA], [GEOGRAPHI…" at bounding box center [612, 184] width 511 height 13
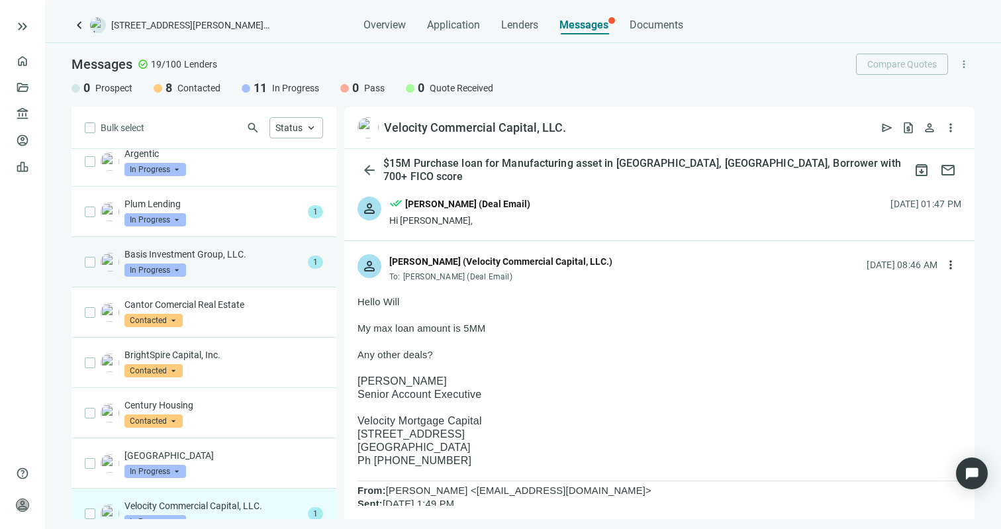
click at [251, 264] on div "Basis Investment Group, LLC. In Progress arrow_drop_down" at bounding box center [213, 261] width 178 height 29
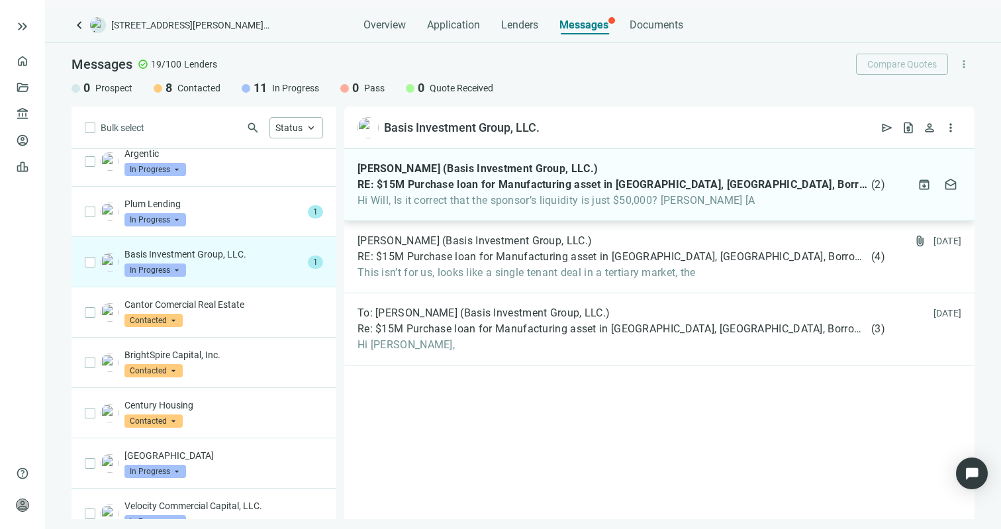
click at [485, 202] on span "Hi Will, Is it correct that the sponsor’s liquidity is just $50,000? [PERSON_NA…" at bounding box center [620, 200] width 527 height 13
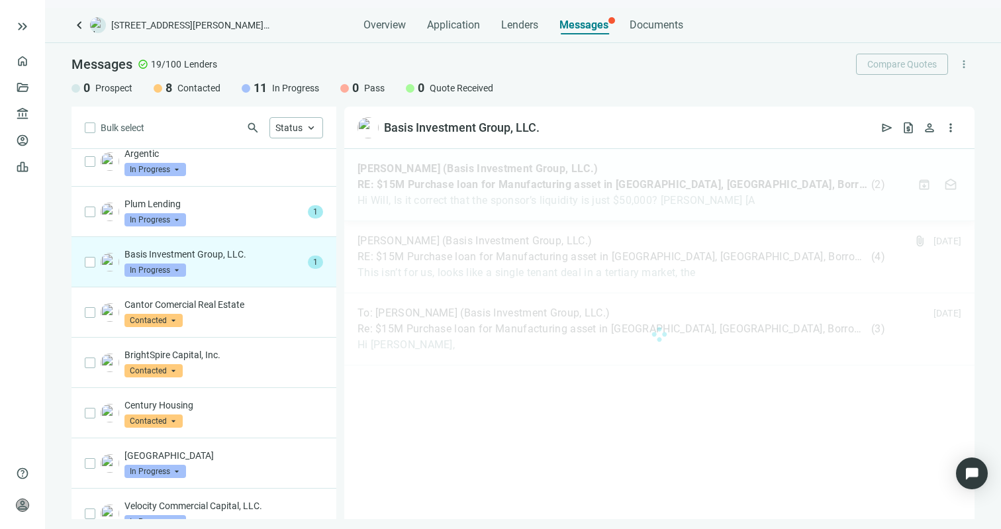
click at [485, 202] on div at bounding box center [659, 334] width 630 height 370
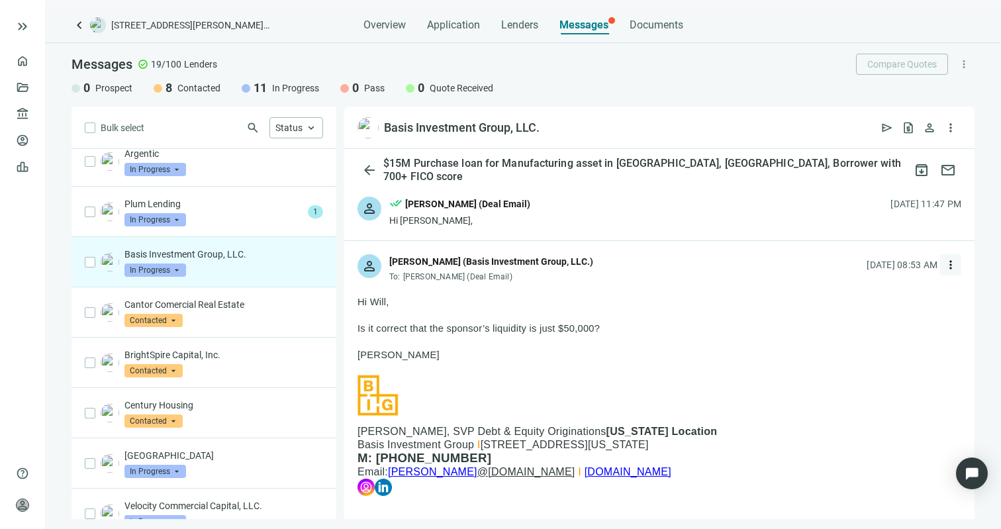
click at [944, 267] on span "more_vert" at bounding box center [950, 264] width 13 height 13
click at [905, 324] on div "reply_all Reply all" at bounding box center [877, 319] width 140 height 24
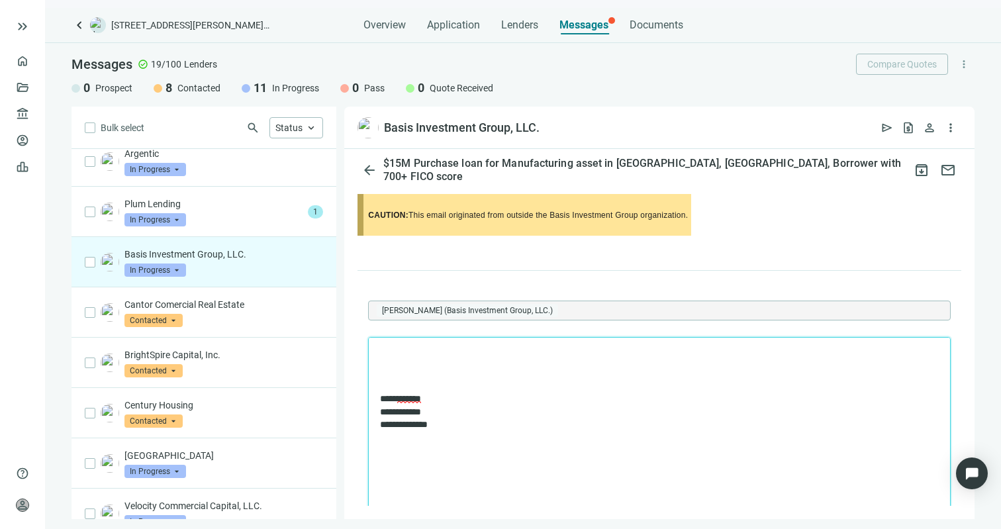
scroll to position [1057, 0]
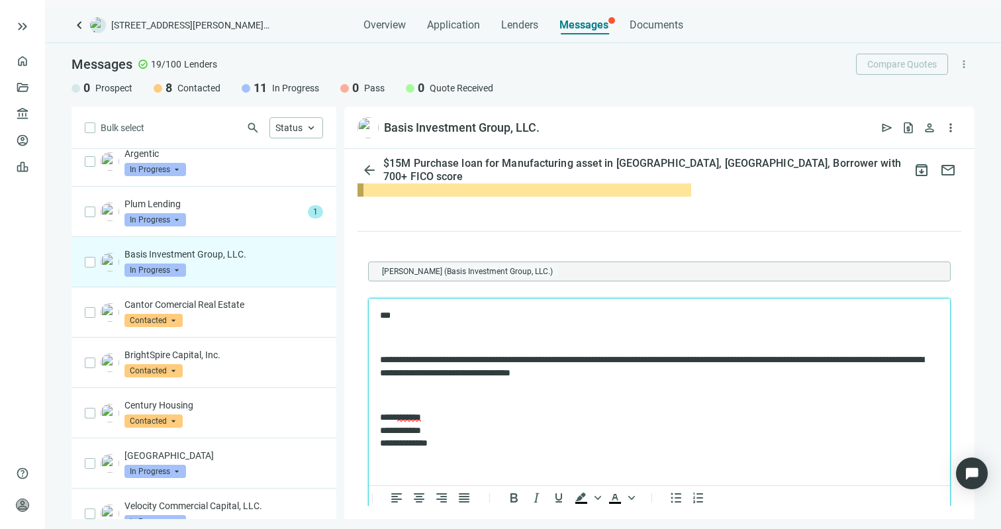
click at [455, 397] on p "Rich Text Area. Press ALT-0 for help." at bounding box center [659, 394] width 559 height 13
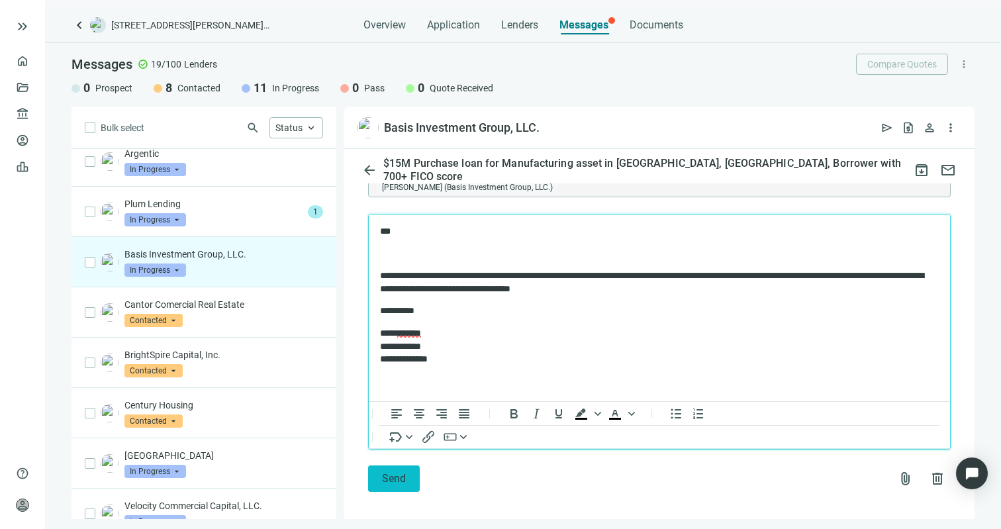
click at [390, 472] on span "Send" at bounding box center [394, 478] width 24 height 13
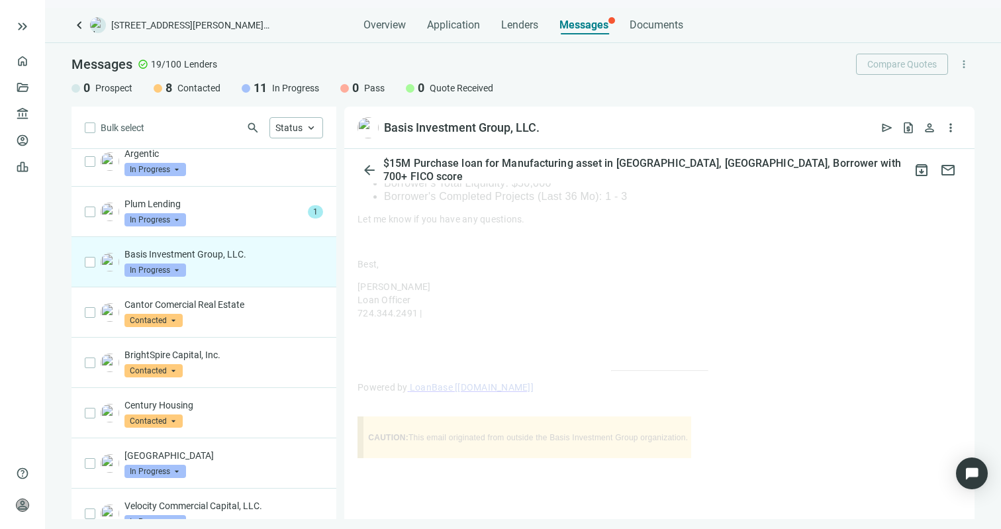
scroll to position [786, 0]
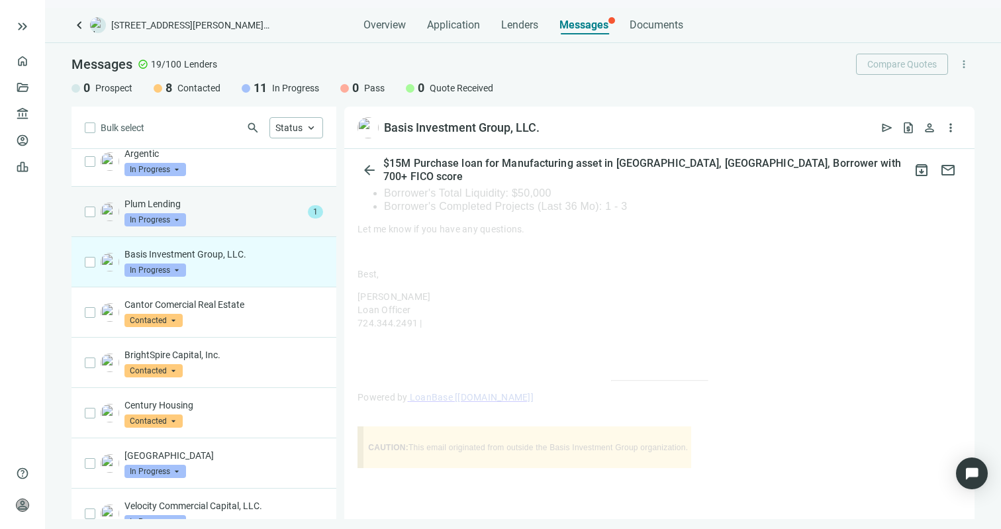
click at [224, 216] on div "Plum Lending In Progress arrow_drop_down" at bounding box center [213, 211] width 178 height 29
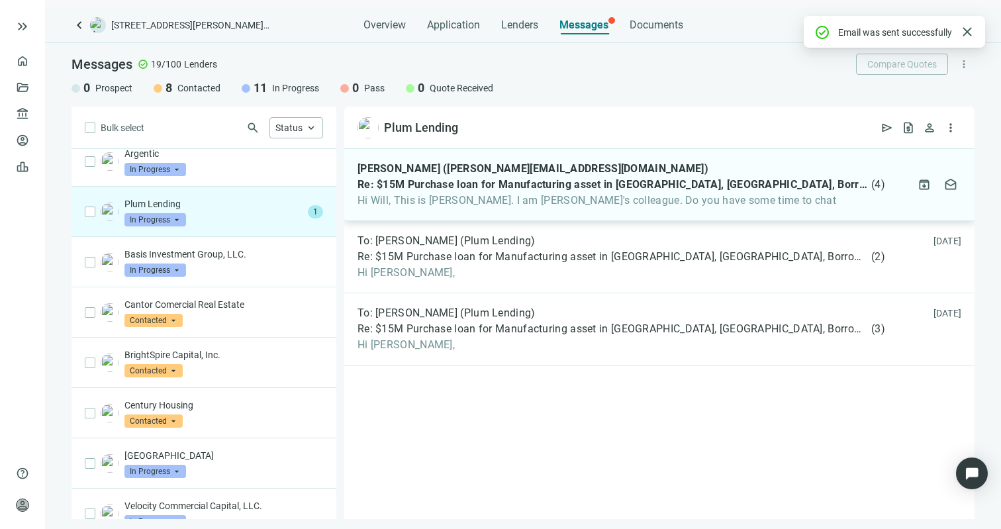
click at [448, 206] on span "Hi Will, This is [PERSON_NAME]. I am [PERSON_NAME]'s colleague. Do you have som…" at bounding box center [620, 200] width 527 height 13
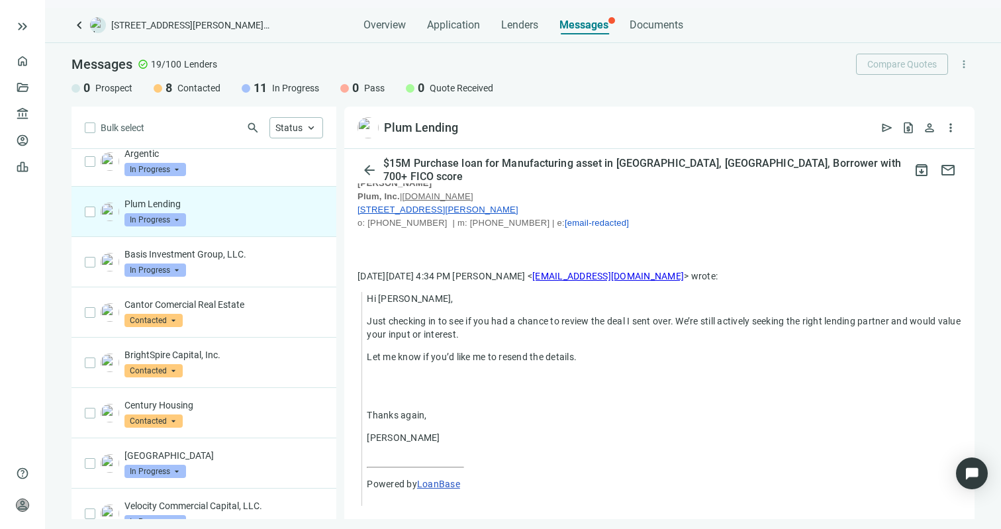
scroll to position [365, 0]
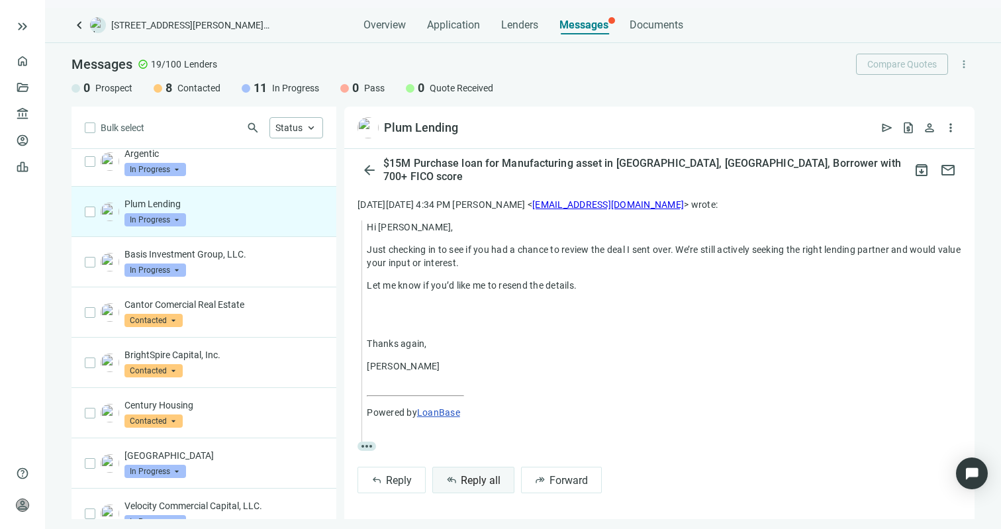
click at [482, 482] on span "Reply all" at bounding box center [481, 480] width 40 height 13
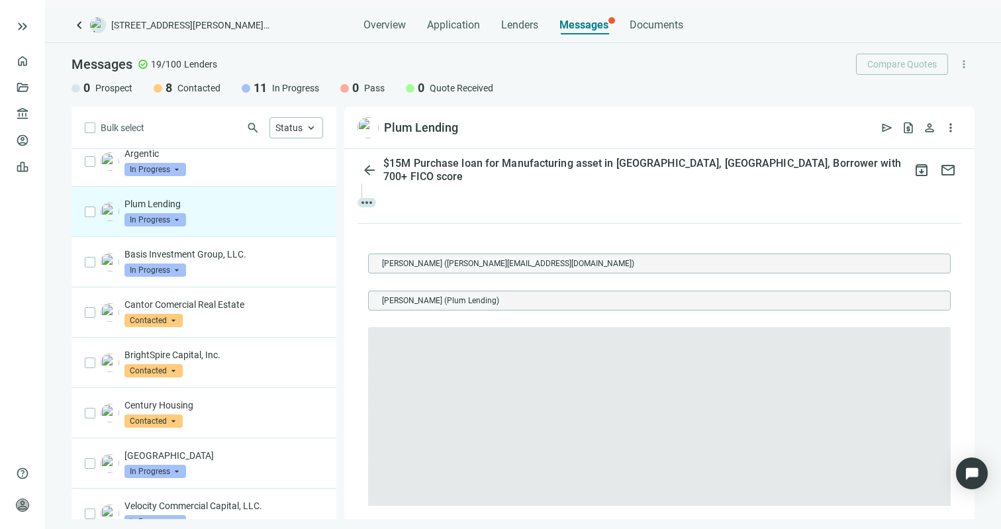
scroll to position [0, 0]
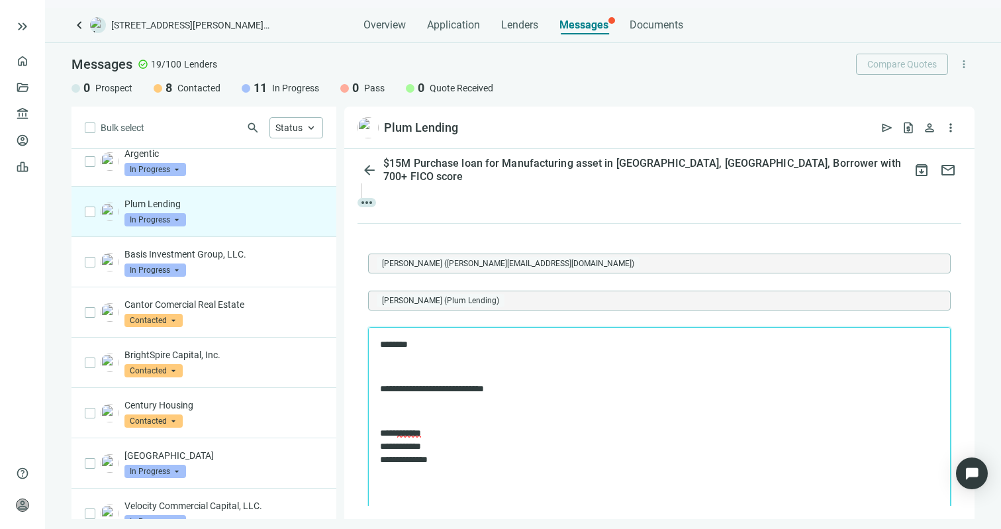
click at [392, 421] on body "**********" at bounding box center [659, 402] width 560 height 128
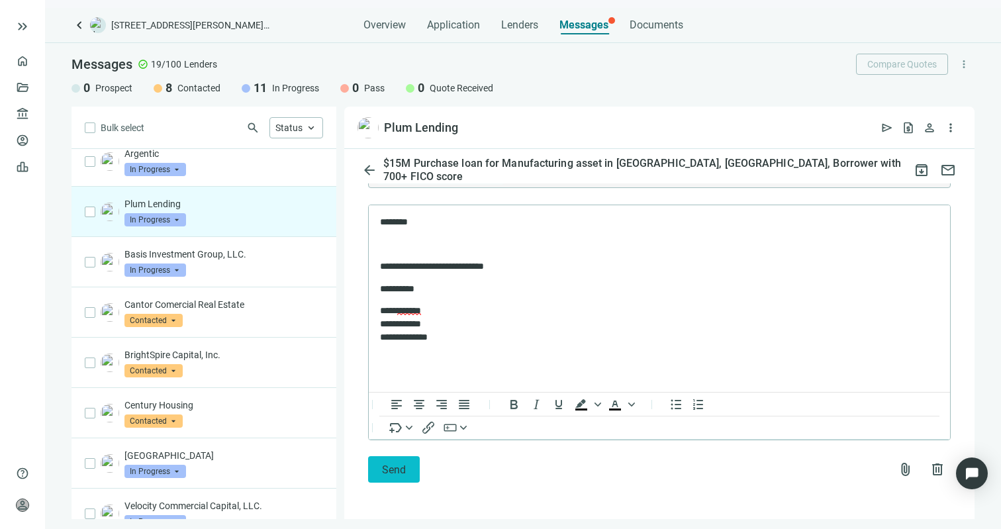
click at [392, 465] on span "Send" at bounding box center [394, 469] width 24 height 13
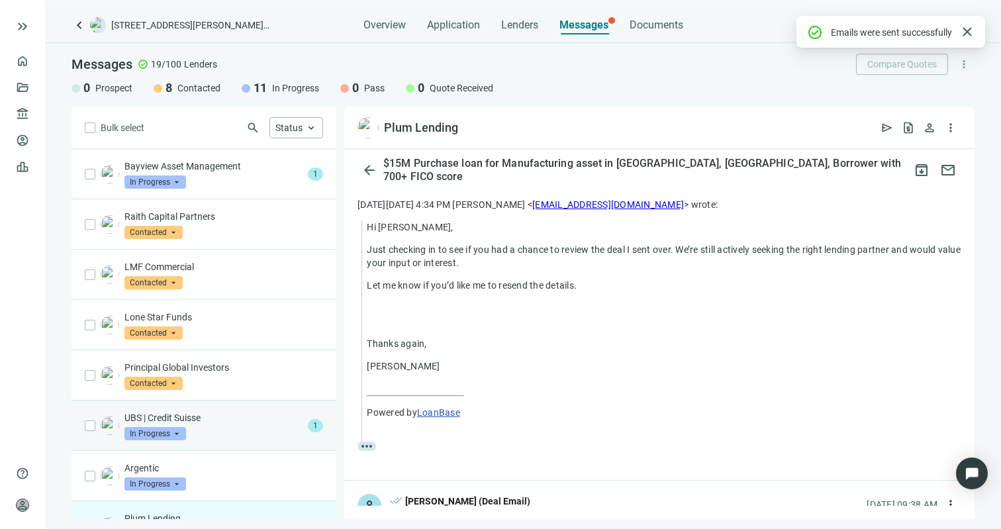
scroll to position [680, 0]
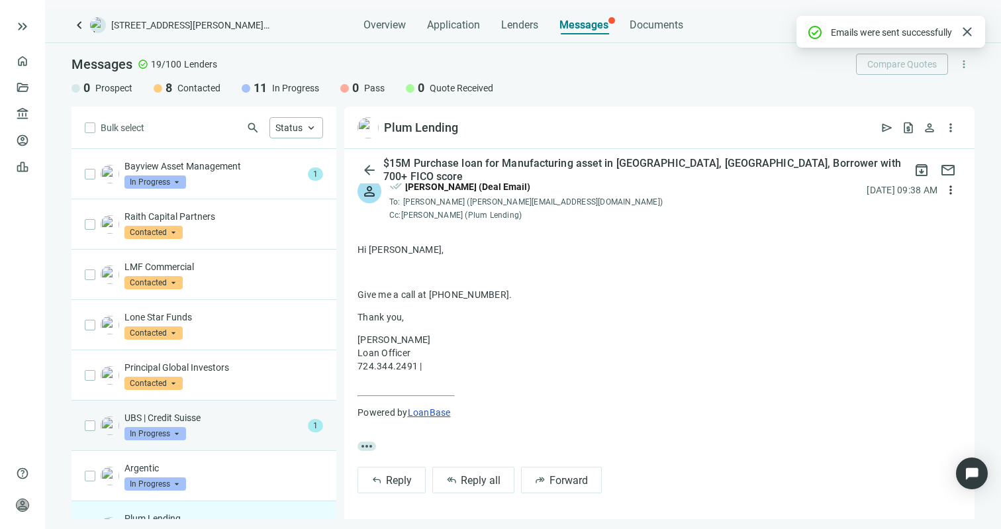
click at [206, 421] on p "UBS | Credit Suisse" at bounding box center [213, 417] width 178 height 13
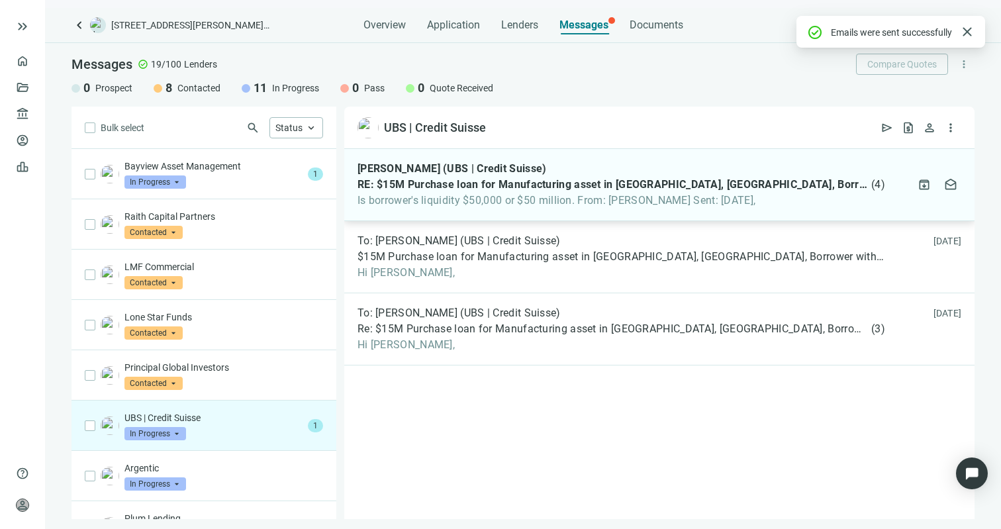
click at [493, 182] on span "RE: $15M Purchase loan for Manufacturing asset in [GEOGRAPHIC_DATA], [GEOGRAPHI…" at bounding box center [612, 184] width 511 height 13
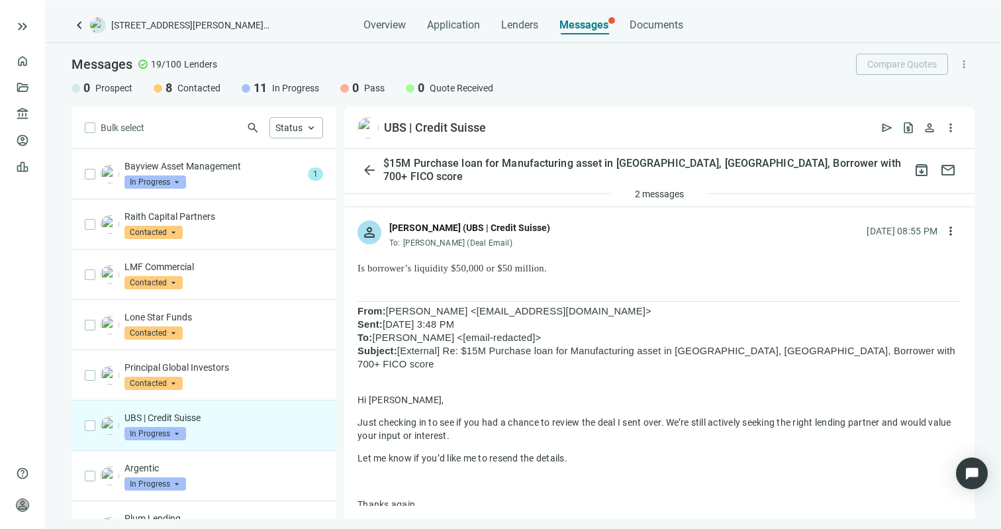
scroll to position [36, 0]
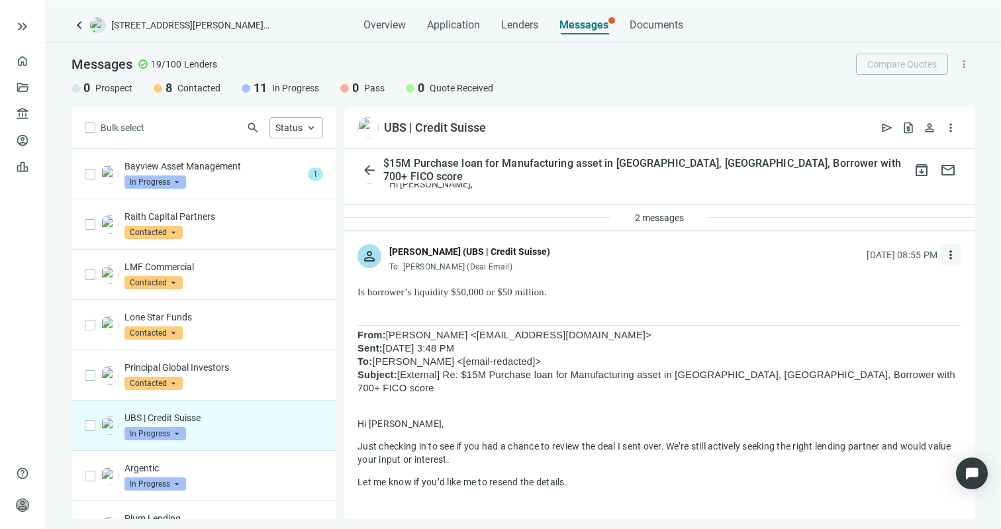
click at [944, 256] on span "more_vert" at bounding box center [950, 254] width 13 height 13
click at [885, 310] on div "reply_all Reply all" at bounding box center [877, 309] width 140 height 24
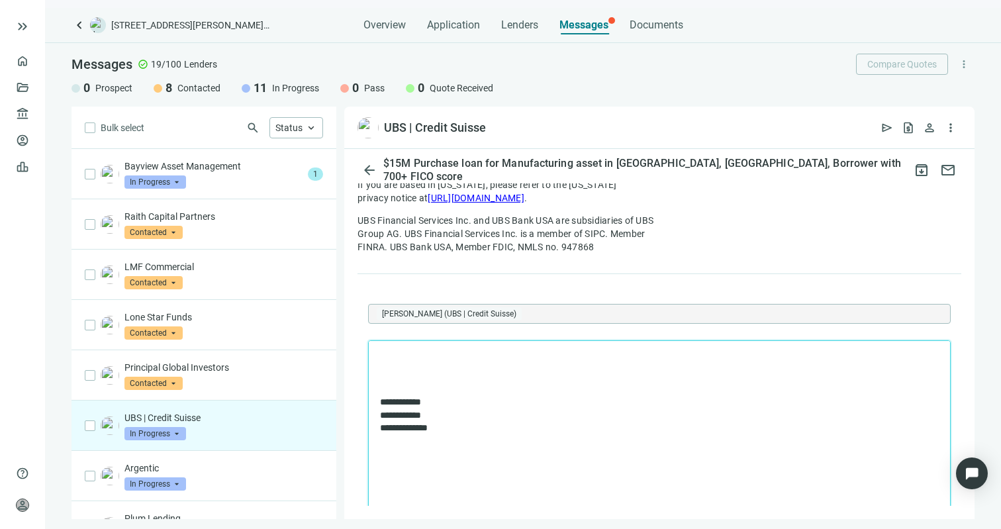
scroll to position [0, 0]
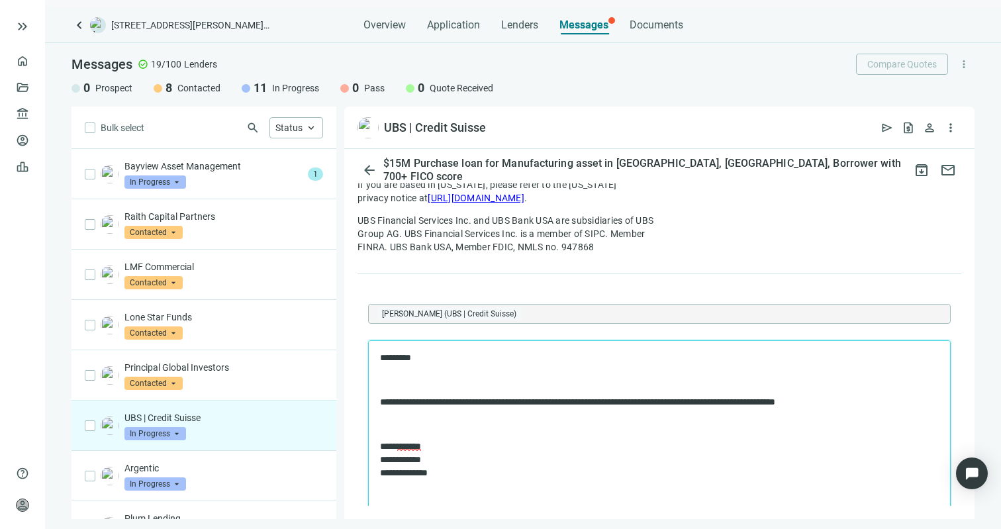
click at [414, 423] on p "Rich Text Area. Press ALT-0 for help." at bounding box center [659, 424] width 559 height 13
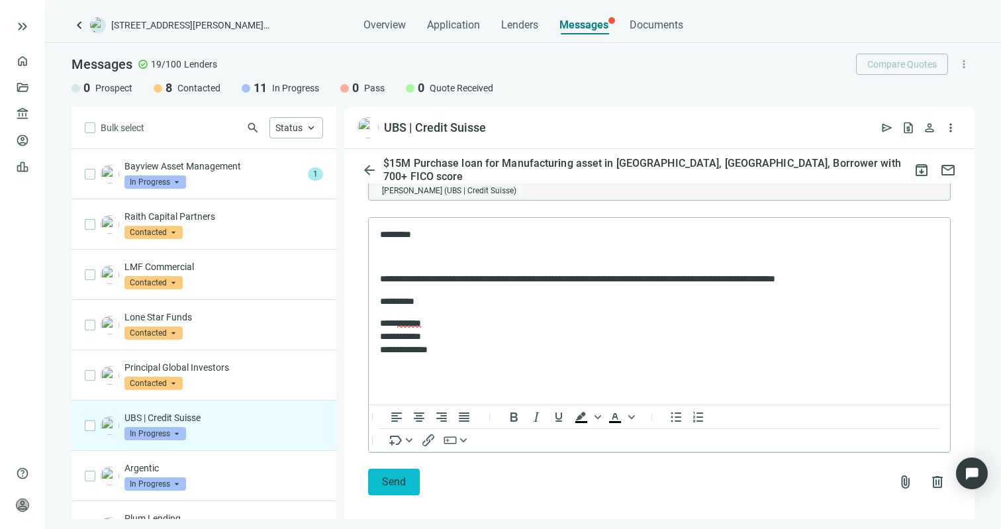
click at [405, 469] on button "Send" at bounding box center [394, 482] width 52 height 26
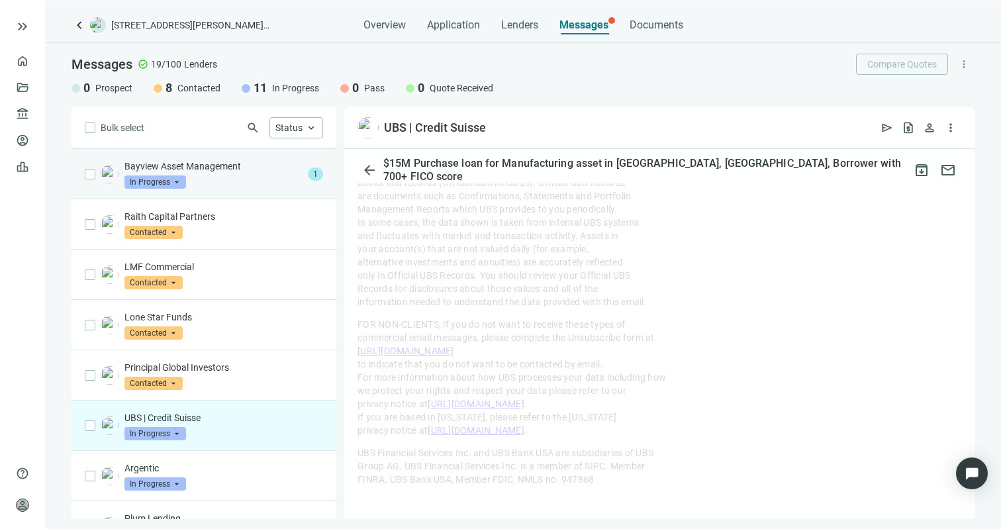
click at [243, 194] on div "Bayview Asset Management In Progress arrow_drop_down 1" at bounding box center [203, 174] width 265 height 50
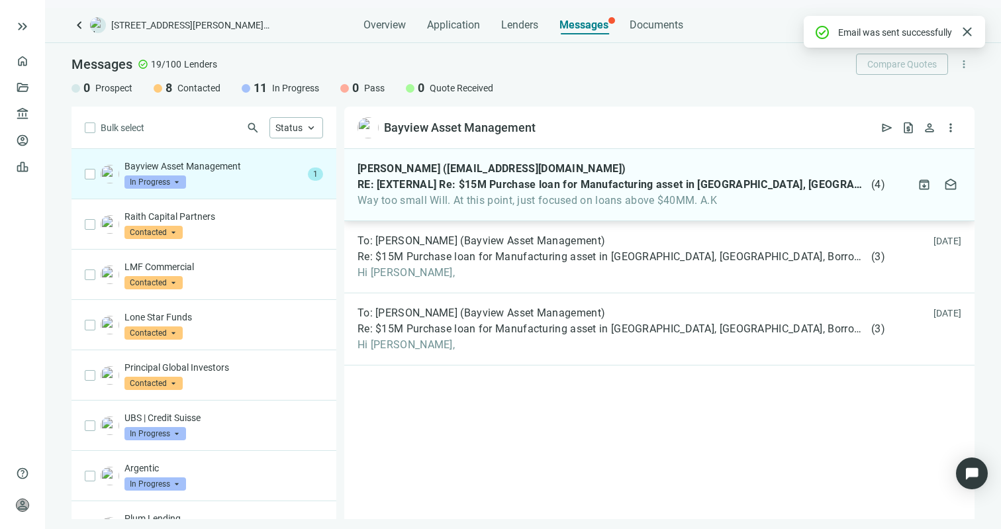
click at [434, 212] on div "[PERSON_NAME] ([EMAIL_ADDRESS][DOMAIN_NAME]) RE: [EXTERNAL] Re: $15M Purchase l…" at bounding box center [659, 185] width 630 height 72
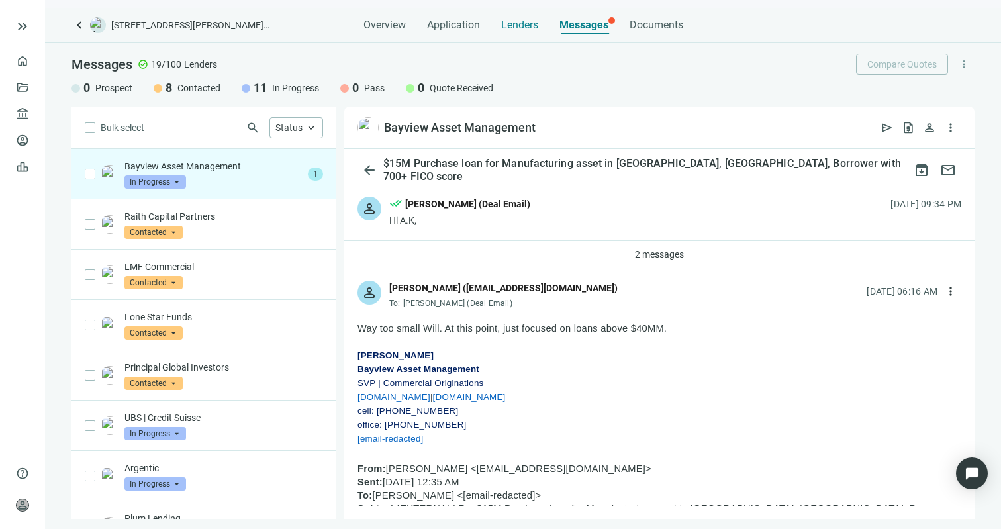
click at [517, 33] on div "Lenders" at bounding box center [519, 21] width 37 height 26
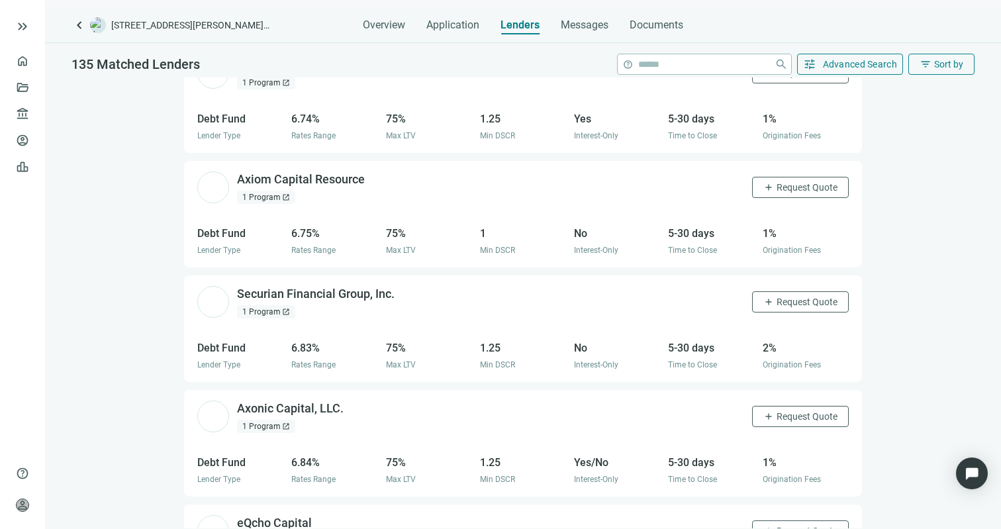
scroll to position [7688, 0]
click at [784, 291] on button "add Request Quote" at bounding box center [800, 301] width 97 height 21
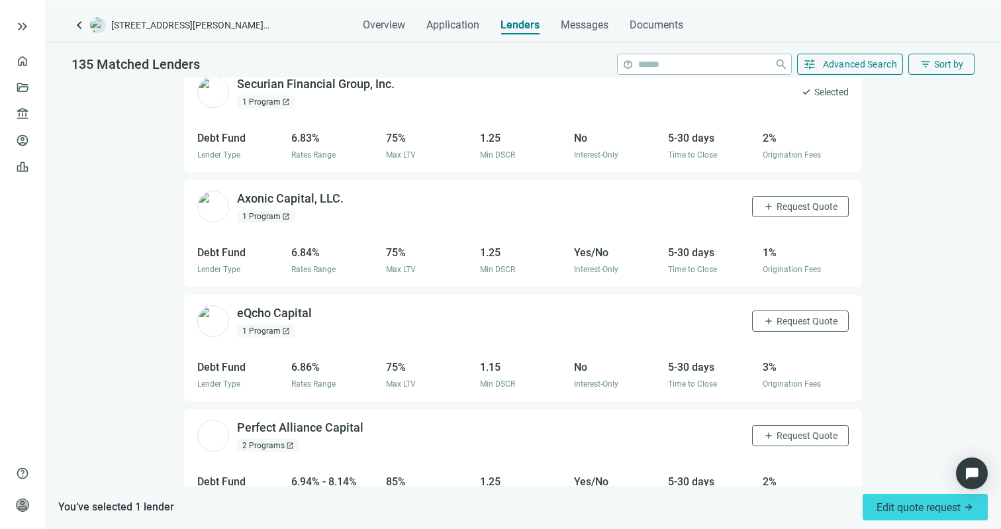
scroll to position [7958, 0]
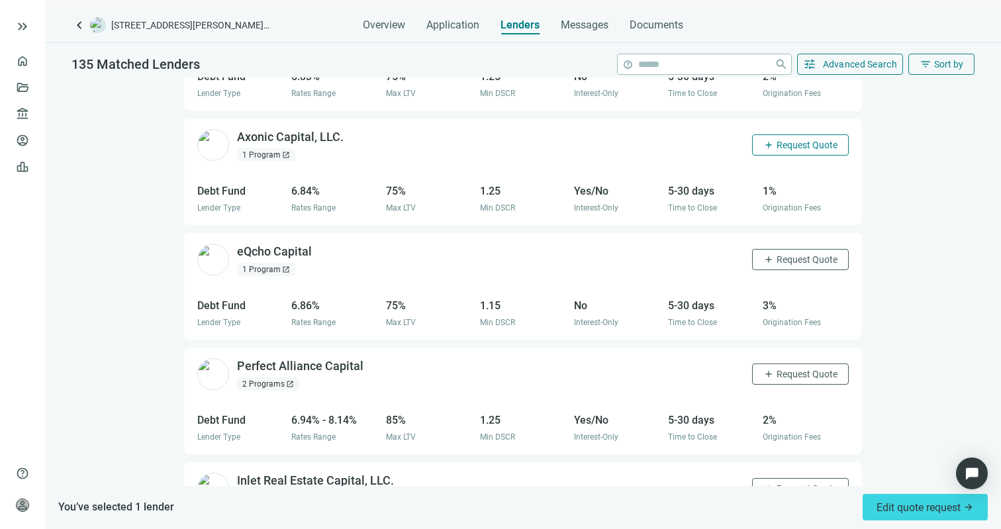
click at [772, 134] on button "add Request Quote" at bounding box center [800, 144] width 97 height 21
click at [785, 254] on span "Request Quote" at bounding box center [806, 259] width 61 height 11
click at [805, 369] on span "Request Quote" at bounding box center [806, 374] width 61 height 11
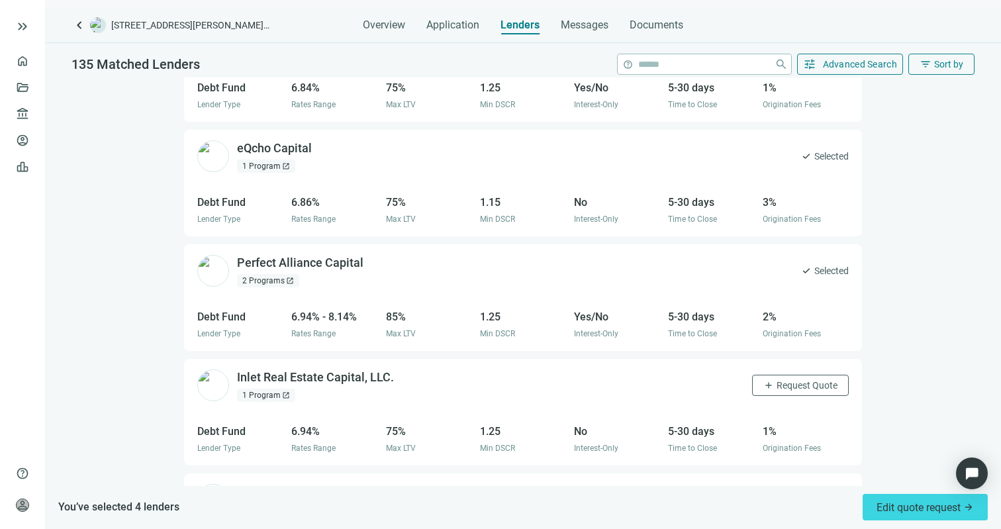
scroll to position [8087, 0]
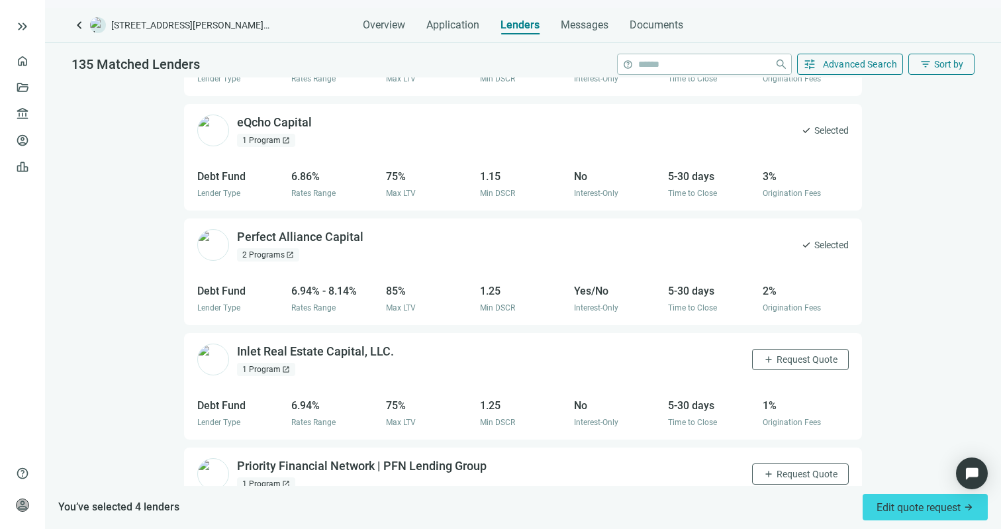
click at [791, 333] on div "Inlet Real Estate Capital, LLC. open_in_new 1 Program open_in_new add Request Q…" at bounding box center [523, 360] width 678 height 54
click at [791, 354] on span "Request Quote" at bounding box center [806, 359] width 61 height 11
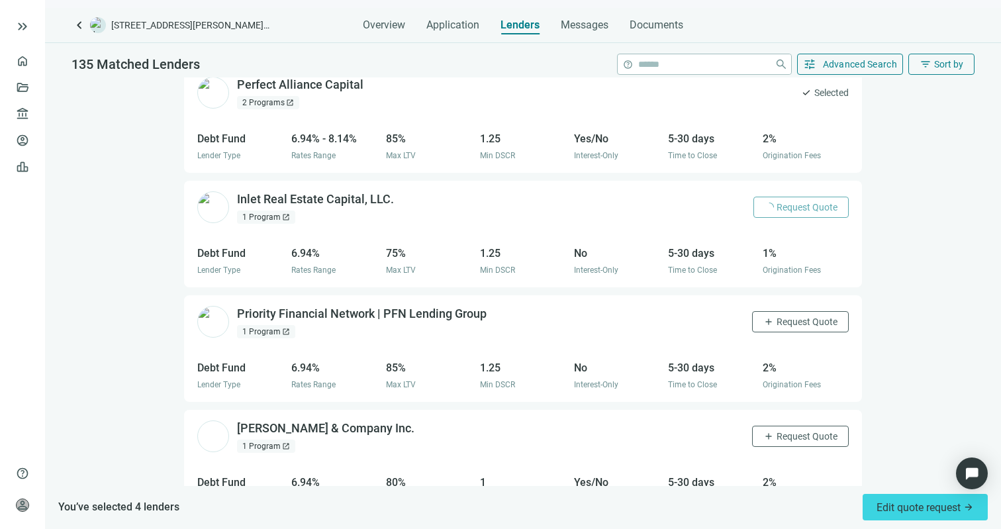
scroll to position [8277, 0]
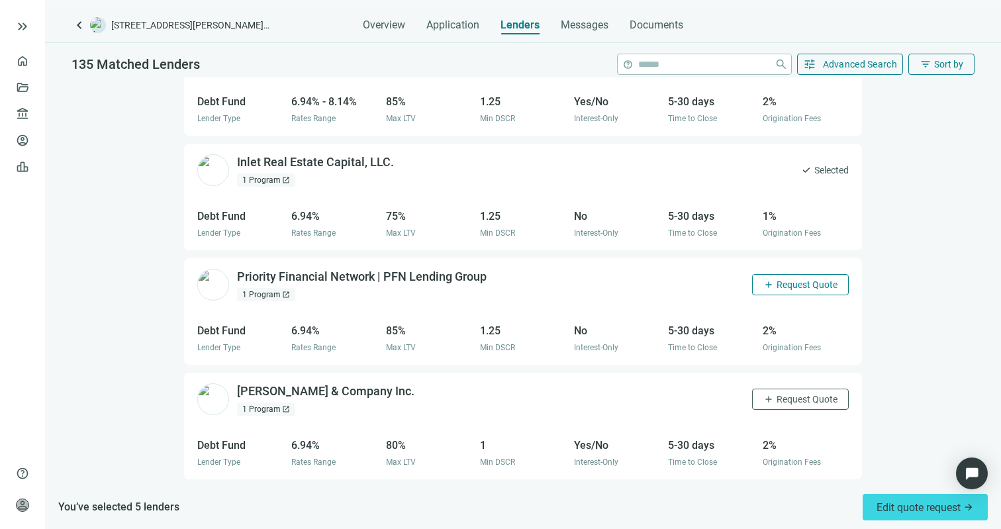
click at [776, 279] on span "Request Quote" at bounding box center [806, 284] width 61 height 11
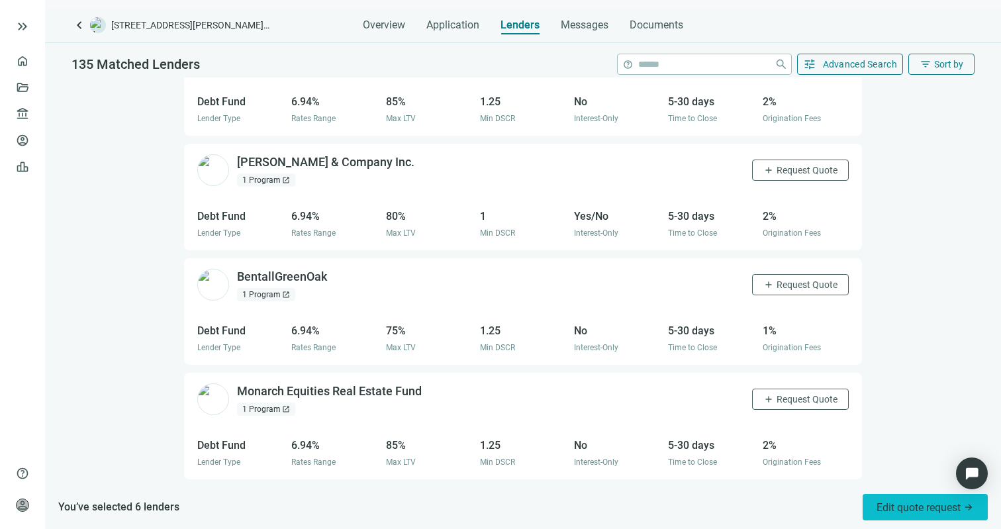
click at [909, 512] on span "Edit quote request arrow_forward" at bounding box center [924, 507] width 97 height 13
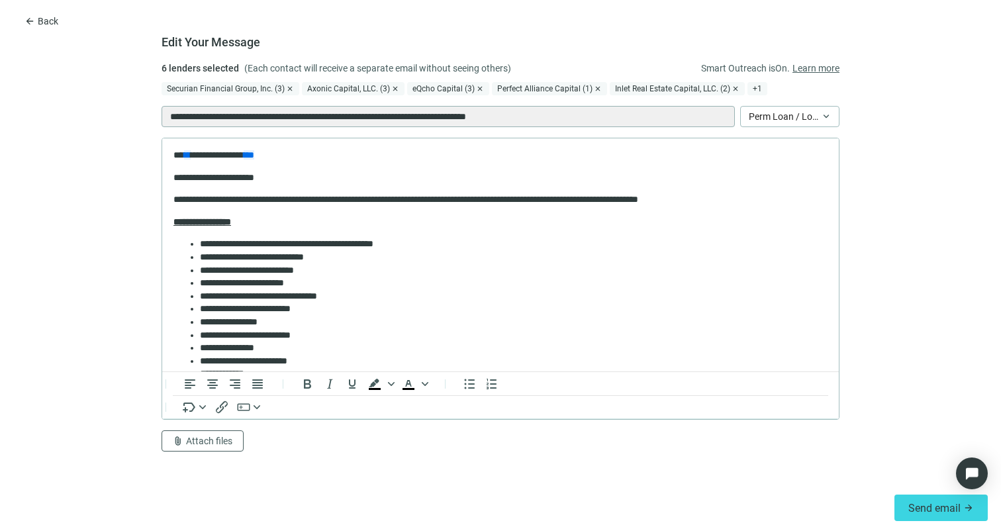
scroll to position [0, 0]
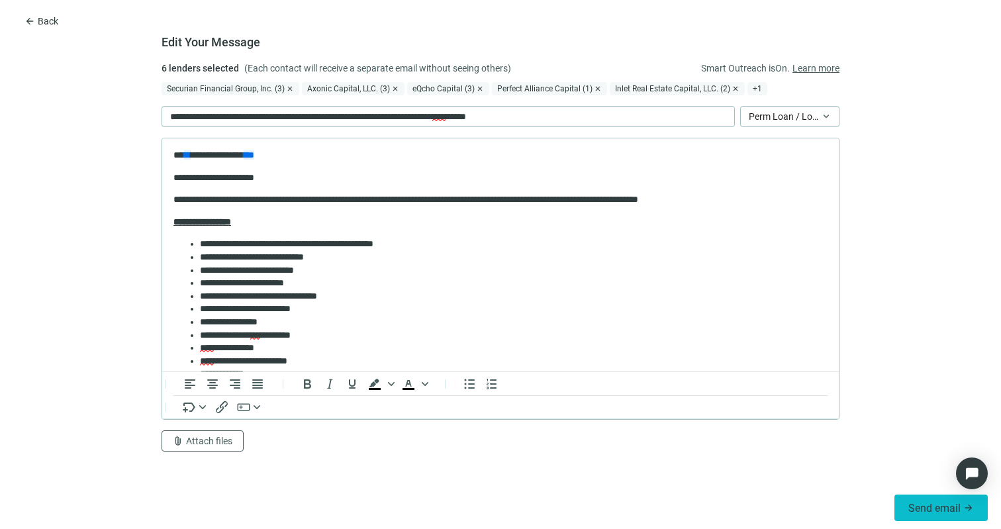
click at [922, 513] on span "Send email" at bounding box center [934, 508] width 52 height 13
